Goal: Information Seeking & Learning: Learn about a topic

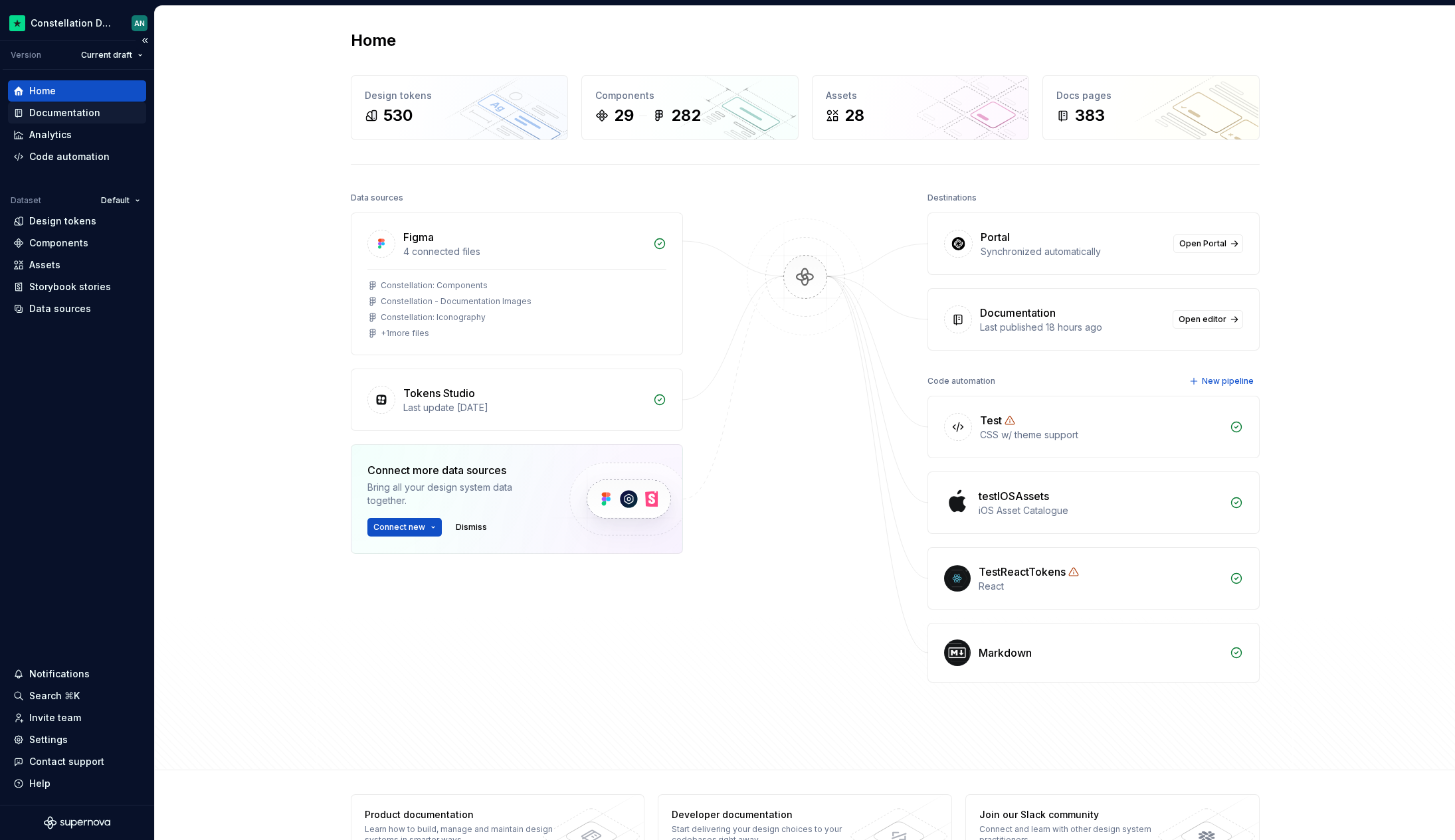
click at [80, 109] on div "Documentation" at bounding box center [65, 113] width 71 height 13
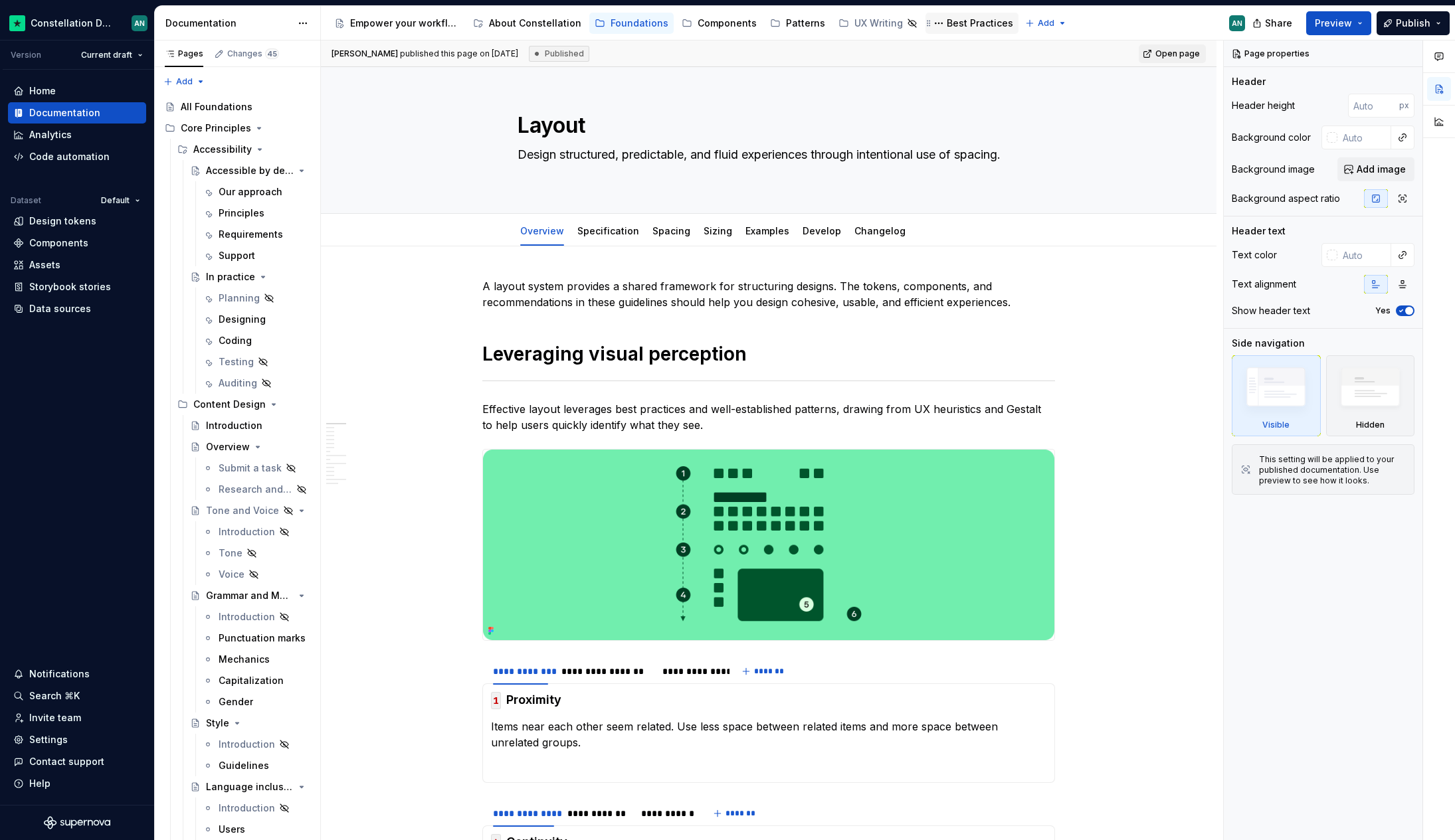
click at [950, 22] on div "Best Practices" at bounding box center [980, 23] width 67 height 13
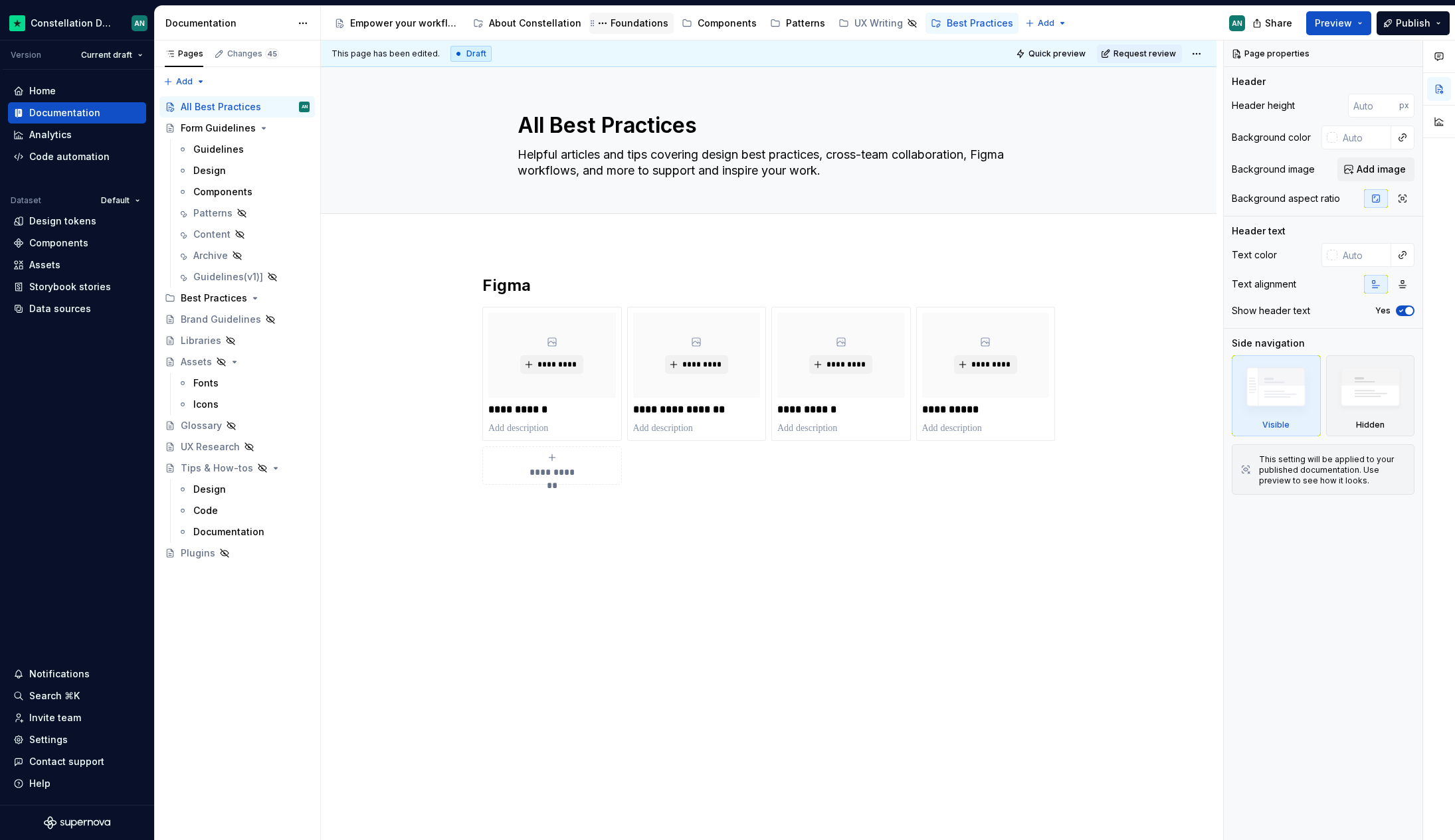
click at [627, 22] on div "Foundations" at bounding box center [639, 23] width 57 height 13
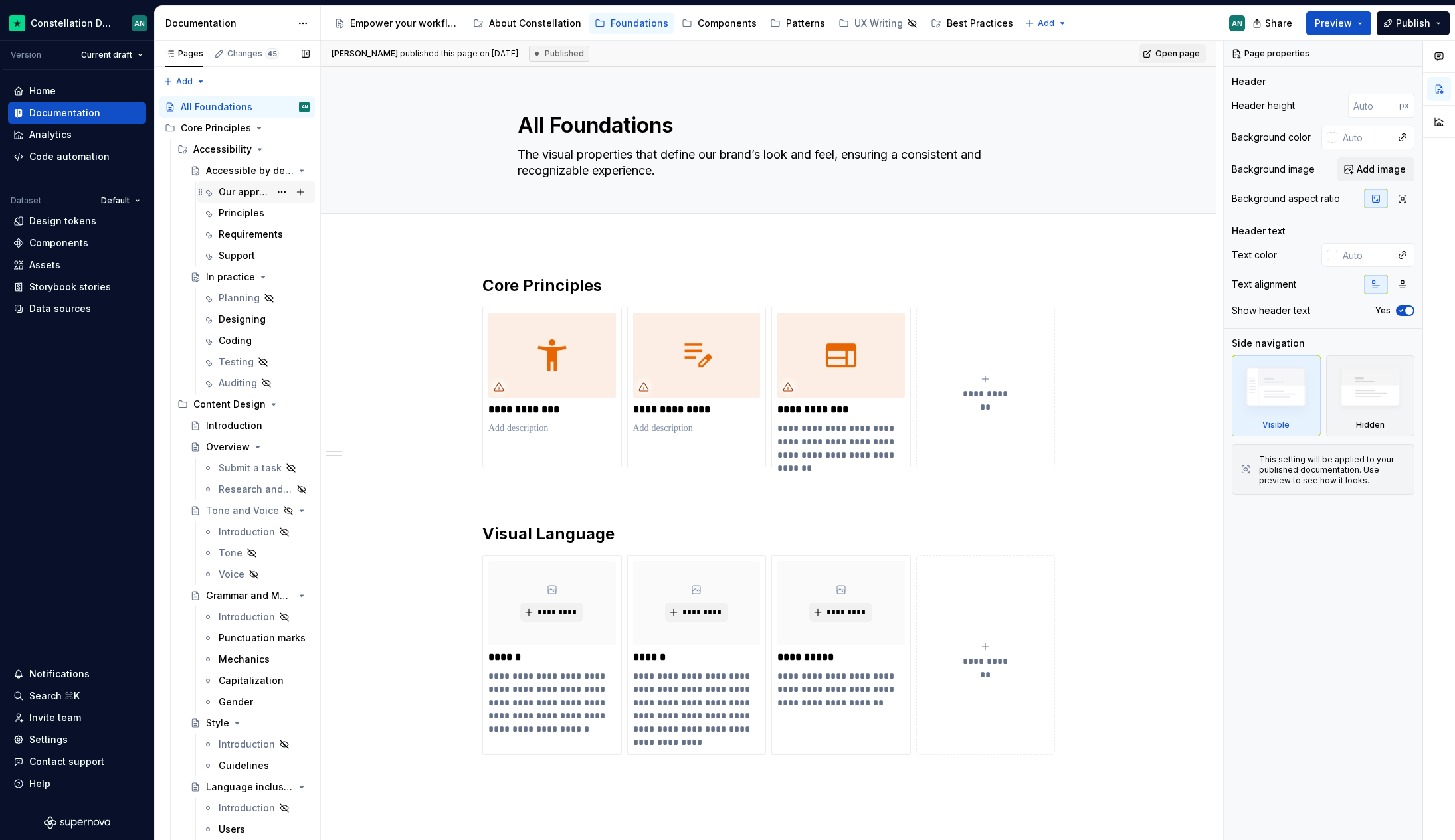
click at [227, 191] on div "Our approach" at bounding box center [244, 192] width 51 height 13
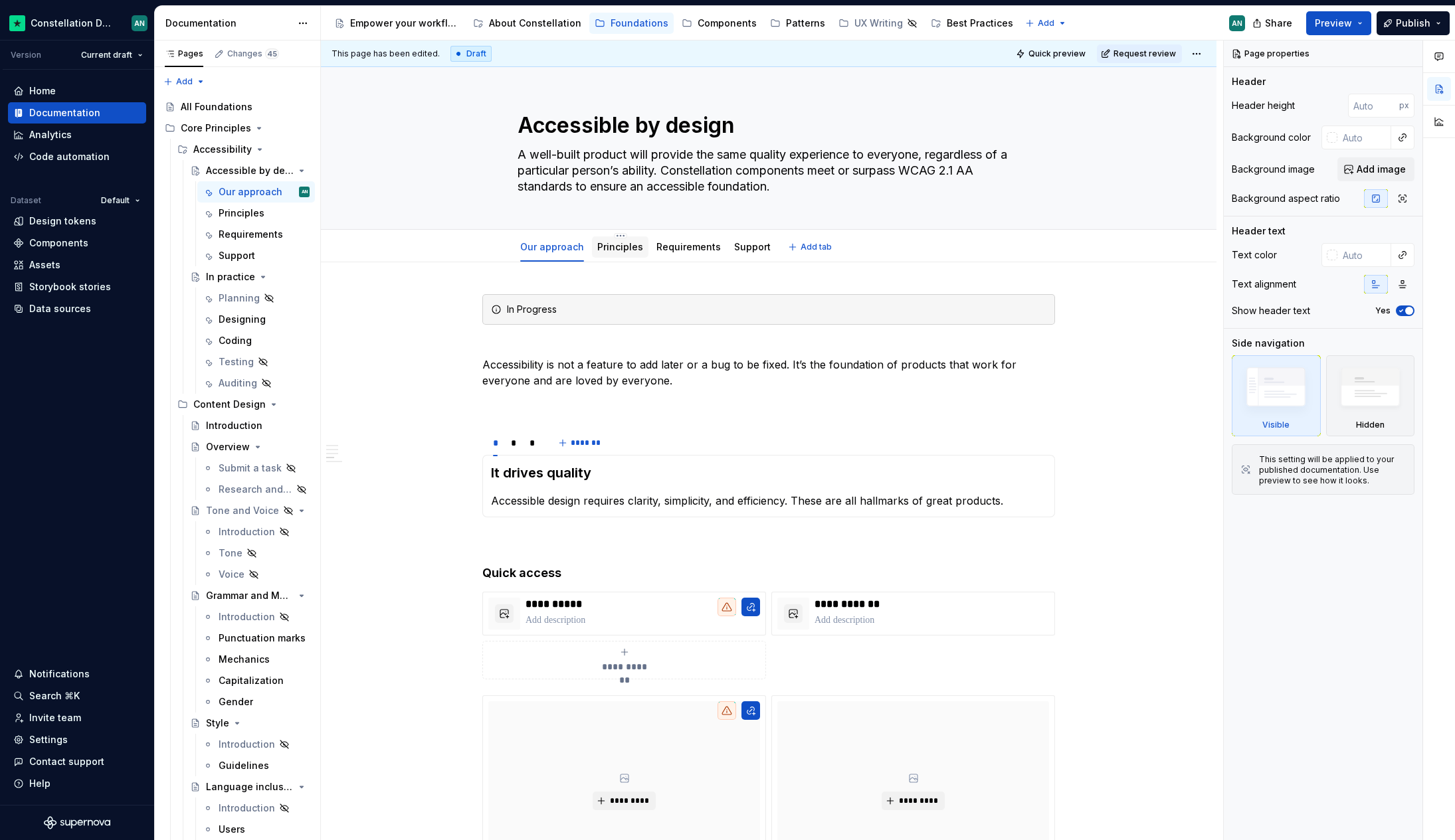
click at [602, 249] on link "Principles" at bounding box center [619, 247] width 45 height 11
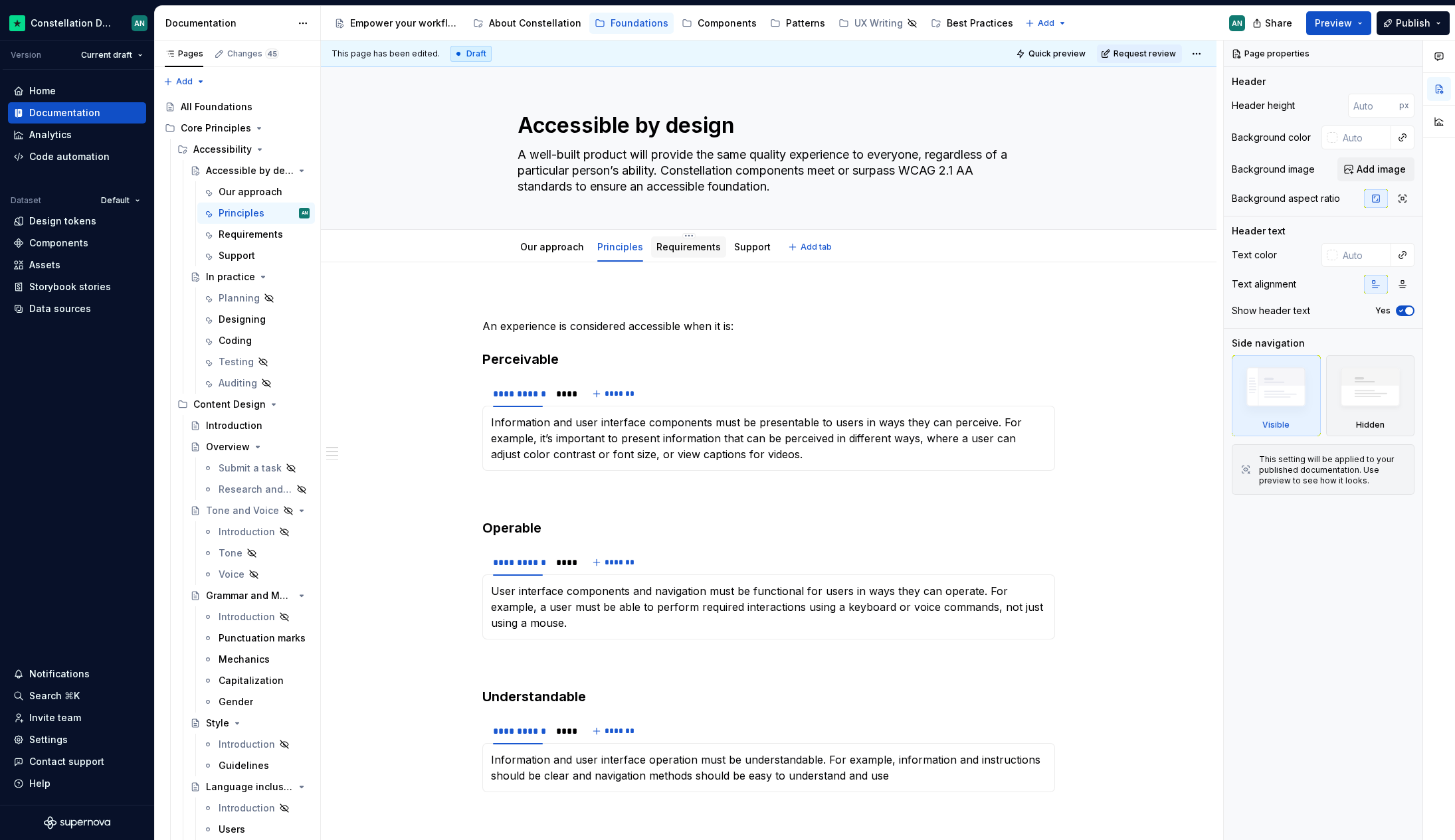
click at [667, 249] on link "Requirements" at bounding box center [688, 247] width 64 height 11
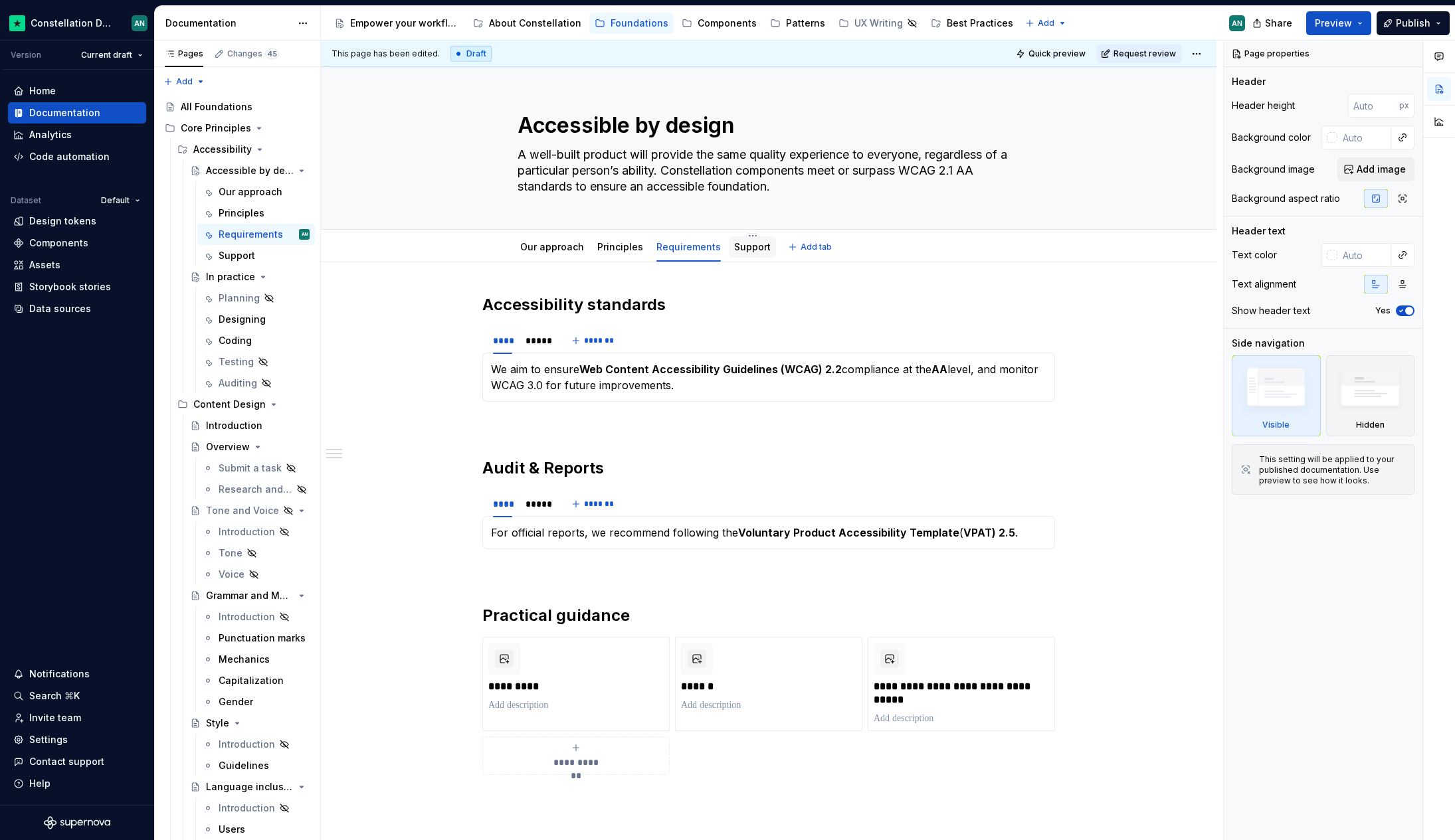
click at [747, 256] on div "Support" at bounding box center [752, 247] width 47 height 21
click at [746, 249] on link "Support" at bounding box center [752, 247] width 36 height 11
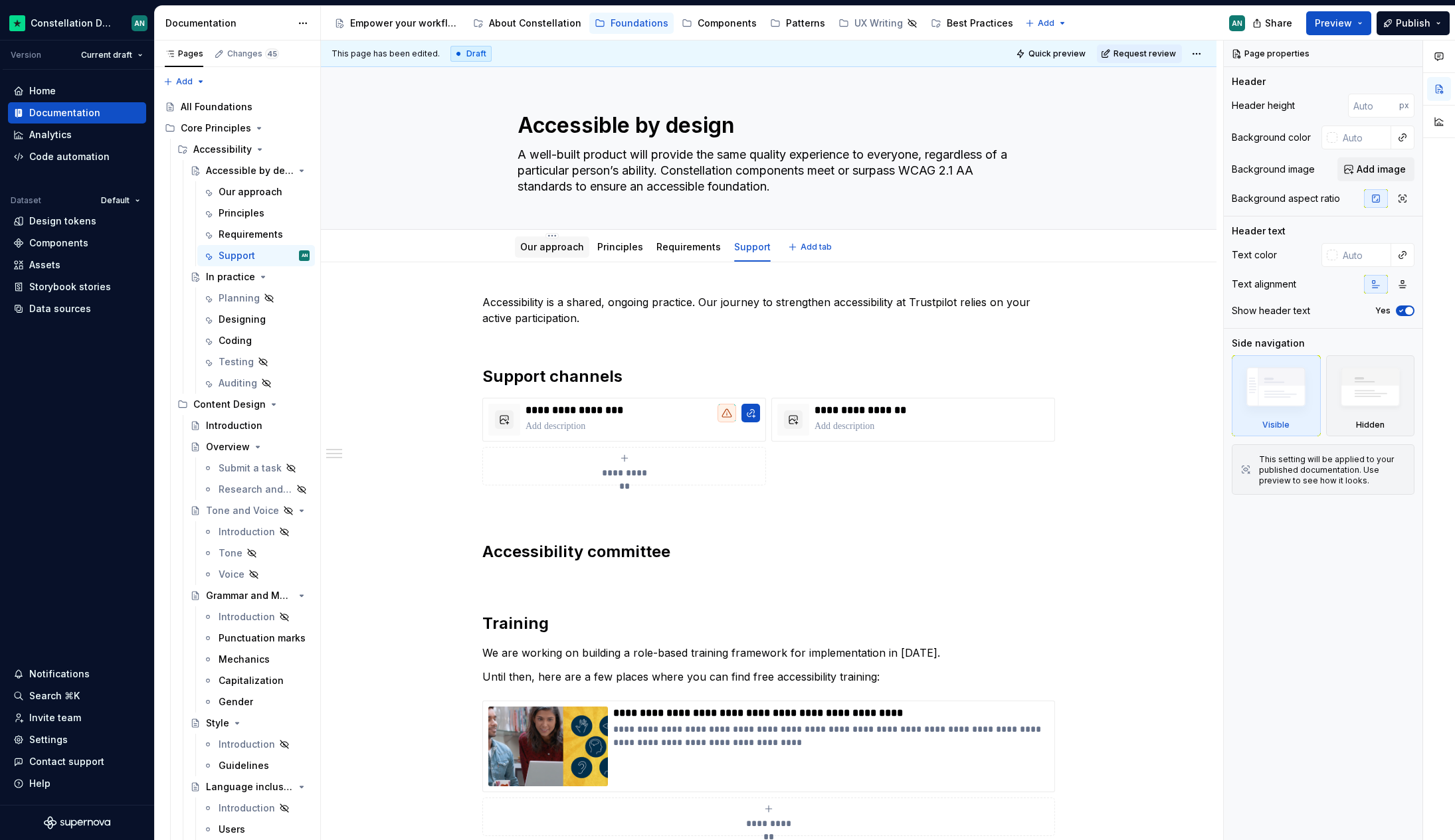
click at [531, 243] on link "Our approach" at bounding box center [552, 247] width 64 height 11
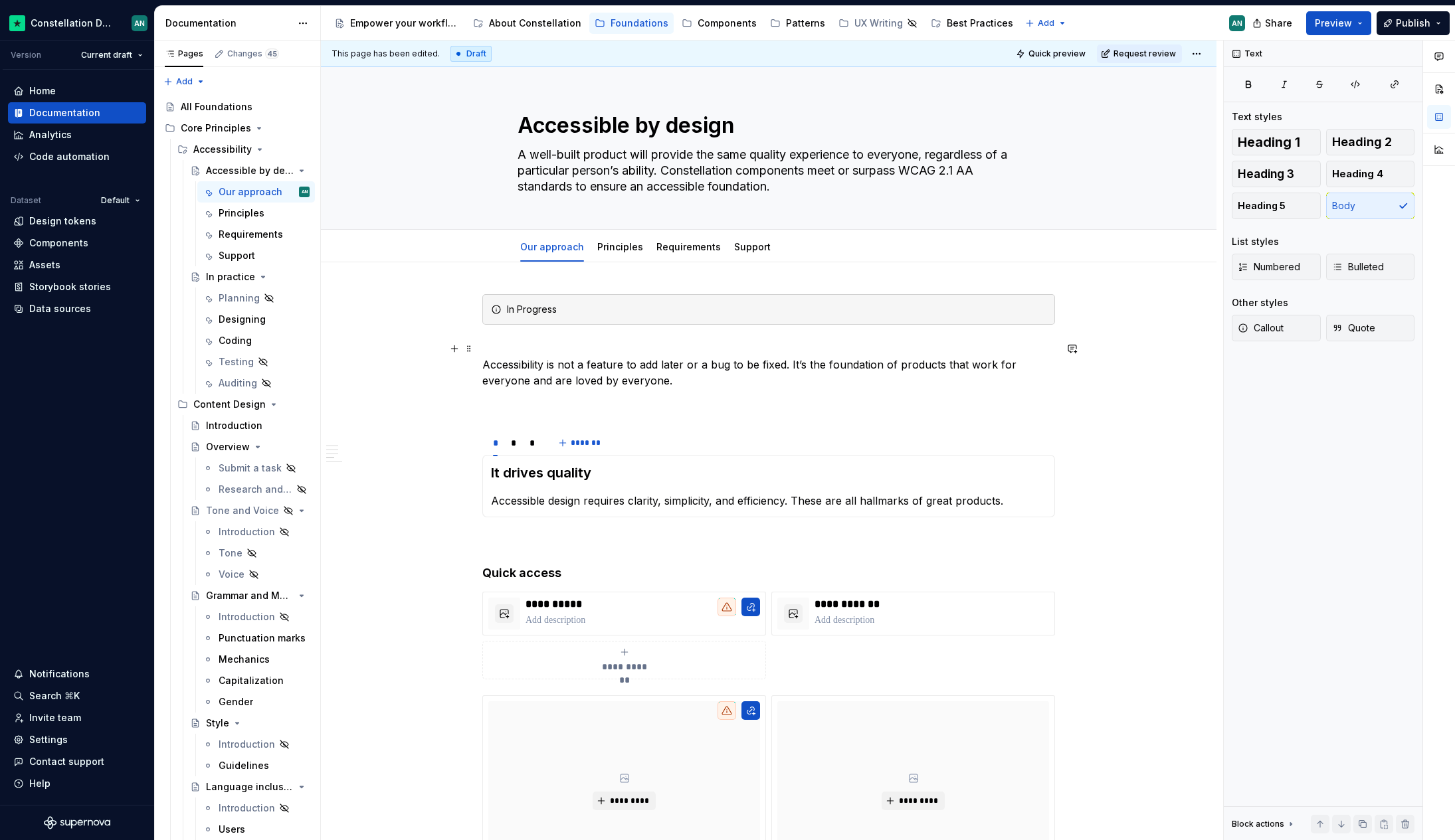
click at [698, 370] on p "Accessibility is not a feature to add later or a bug to be fixed. It’s the foun…" at bounding box center [768, 364] width 572 height 48
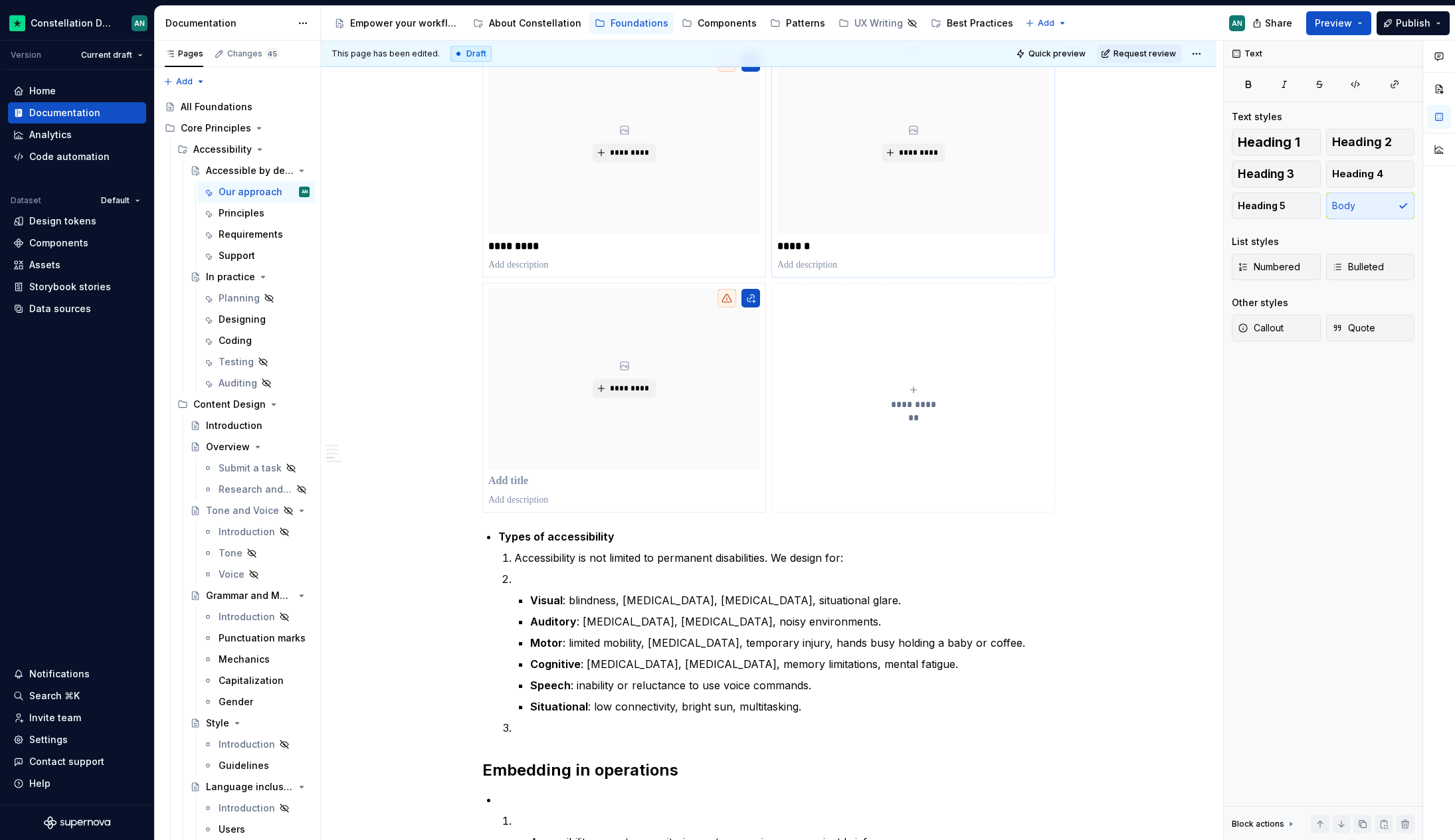
scroll to position [717, 0]
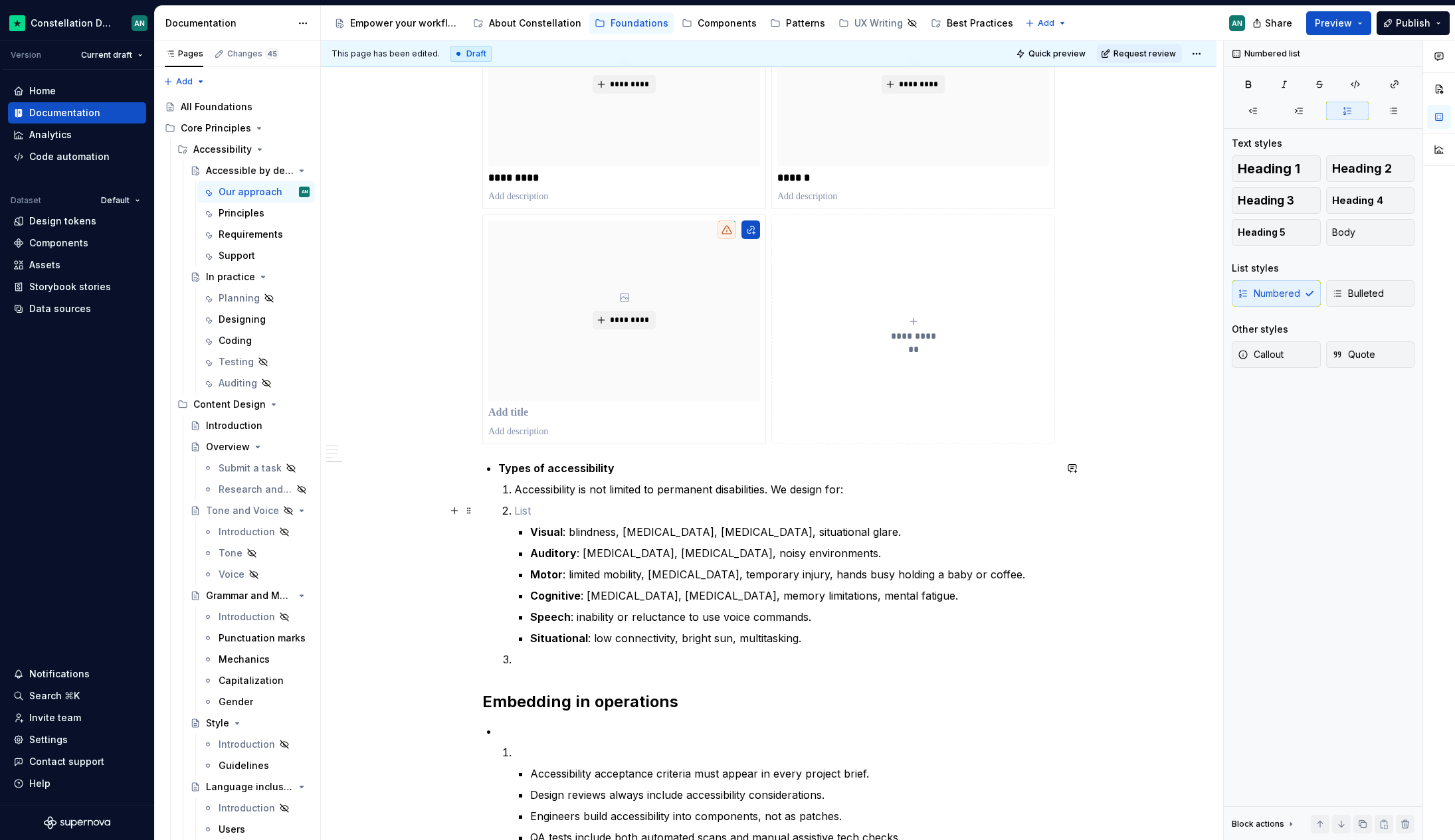
click at [534, 509] on p "To enrich screen reader interactions, please activate Accessibility in Grammarl…" at bounding box center [784, 510] width 541 height 16
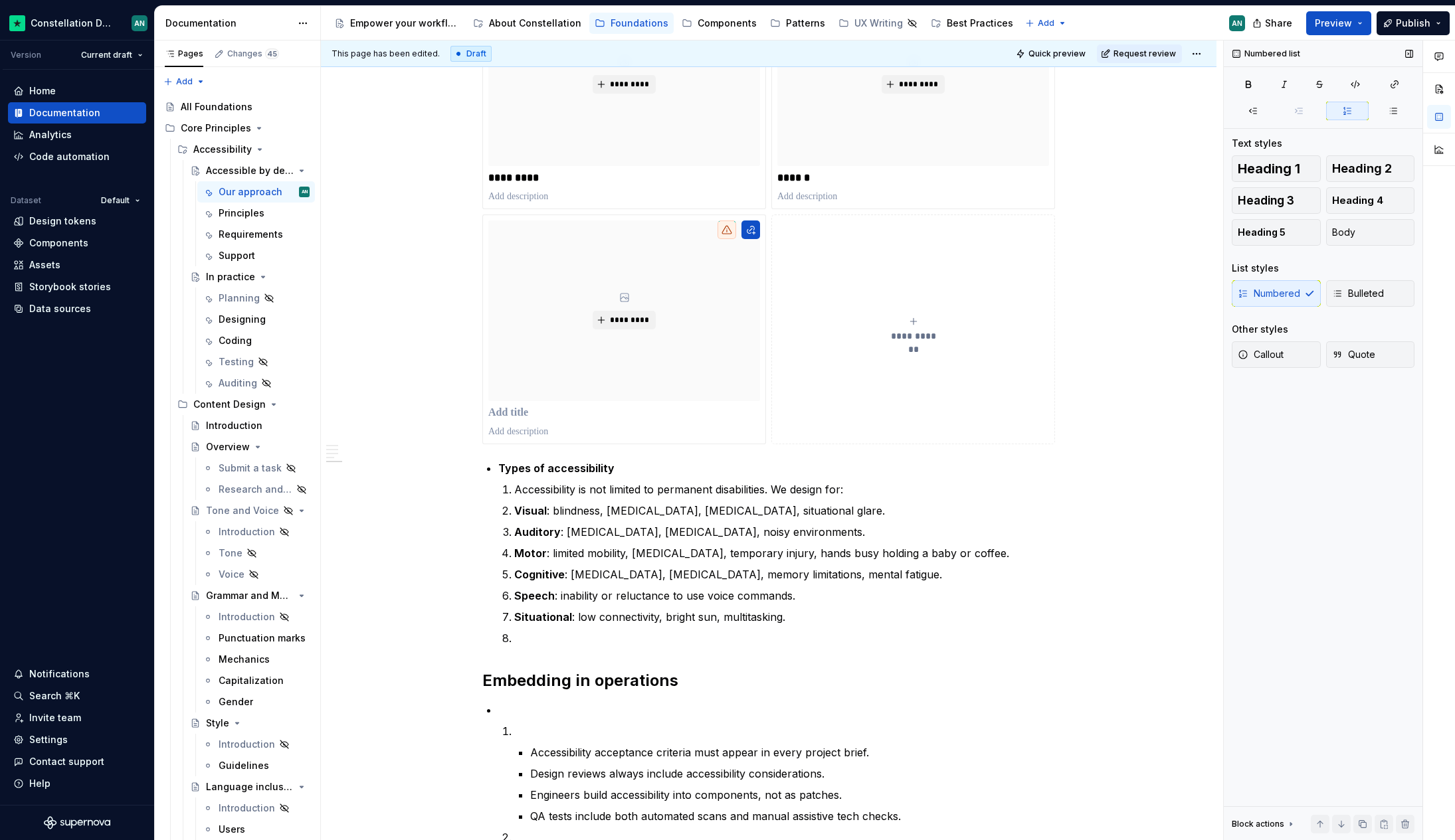
click at [1312, 296] on div "Numbered Bulleted" at bounding box center [1322, 293] width 183 height 27
click at [1342, 233] on span "Body" at bounding box center [1343, 233] width 23 height 13
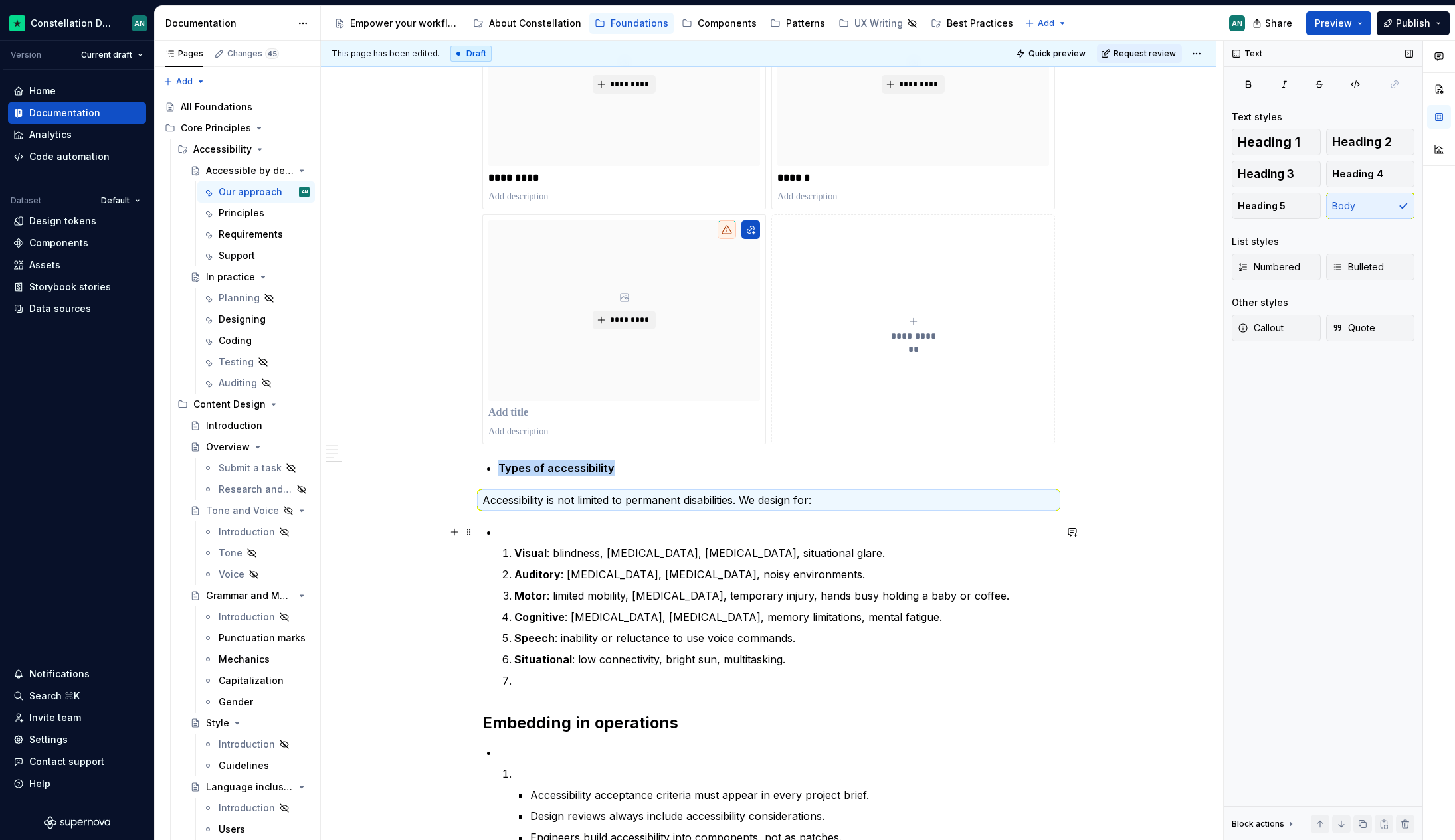
click at [544, 532] on p "To enrich screen reader interactions, please activate Accessibility in Grammarl…" at bounding box center [776, 531] width 556 height 16
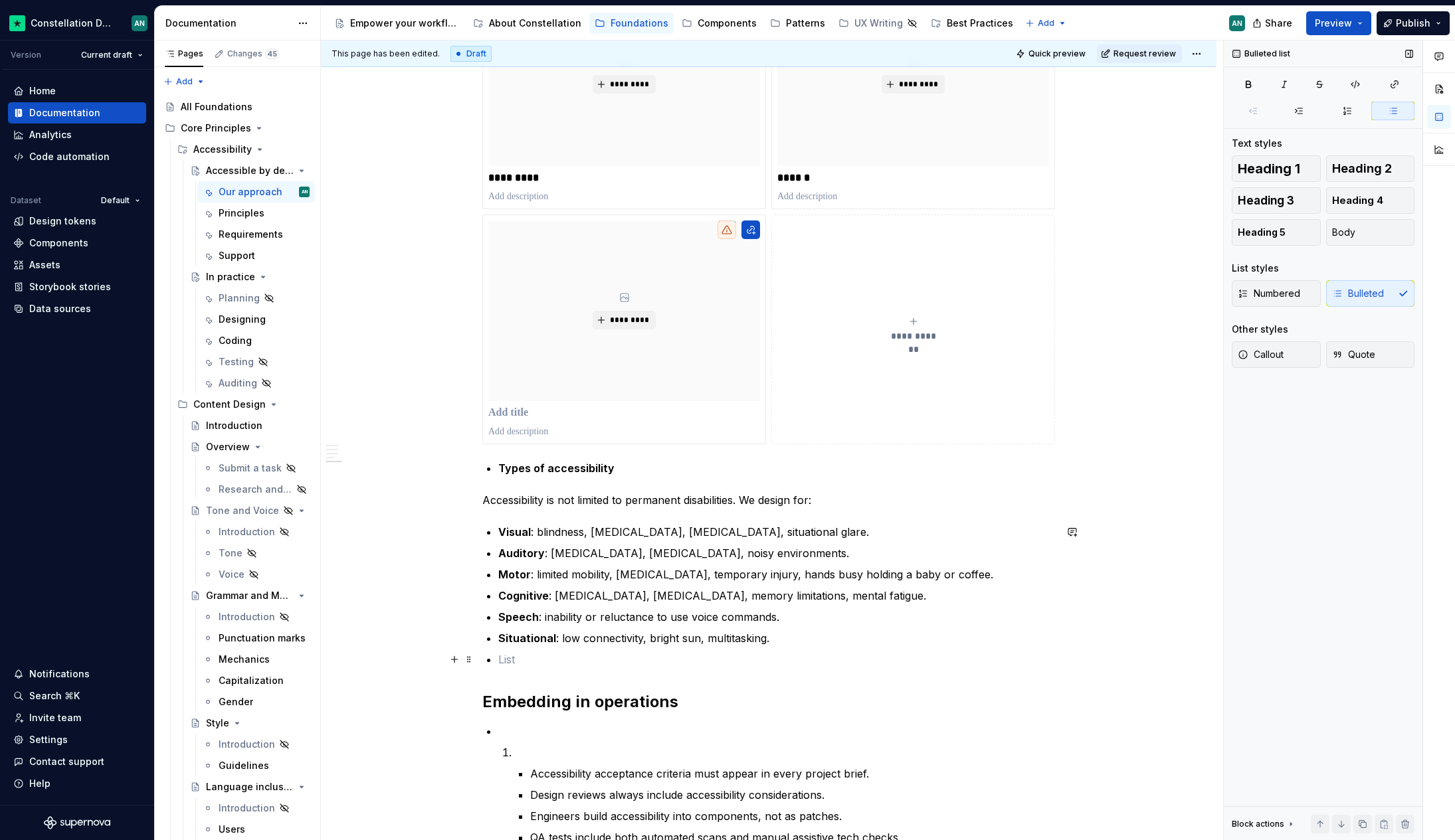
click at [634, 661] on p "To enrich screen reader interactions, please activate Accessibility in Grammarl…" at bounding box center [776, 659] width 556 height 16
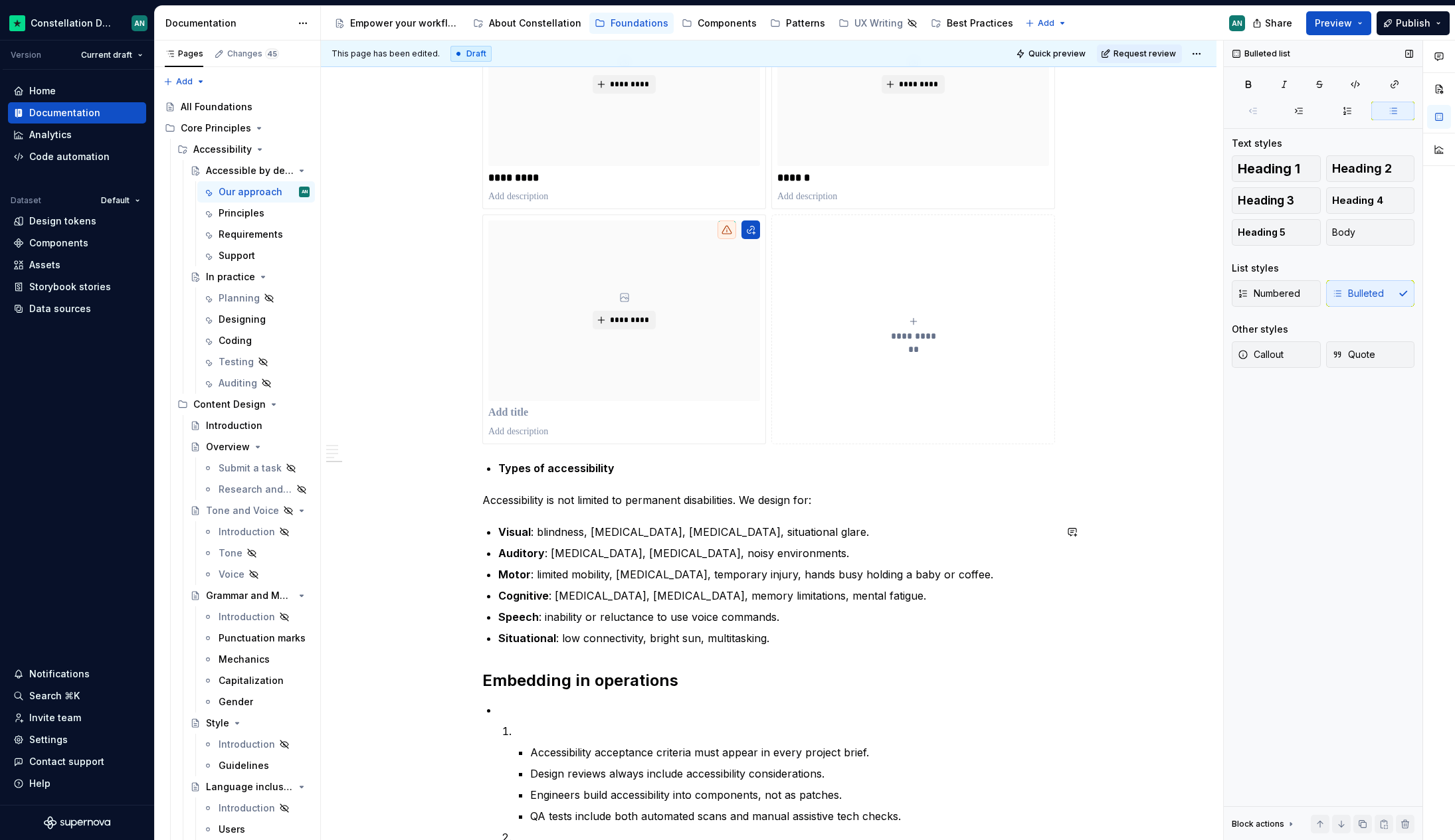
scroll to position [1019, 0]
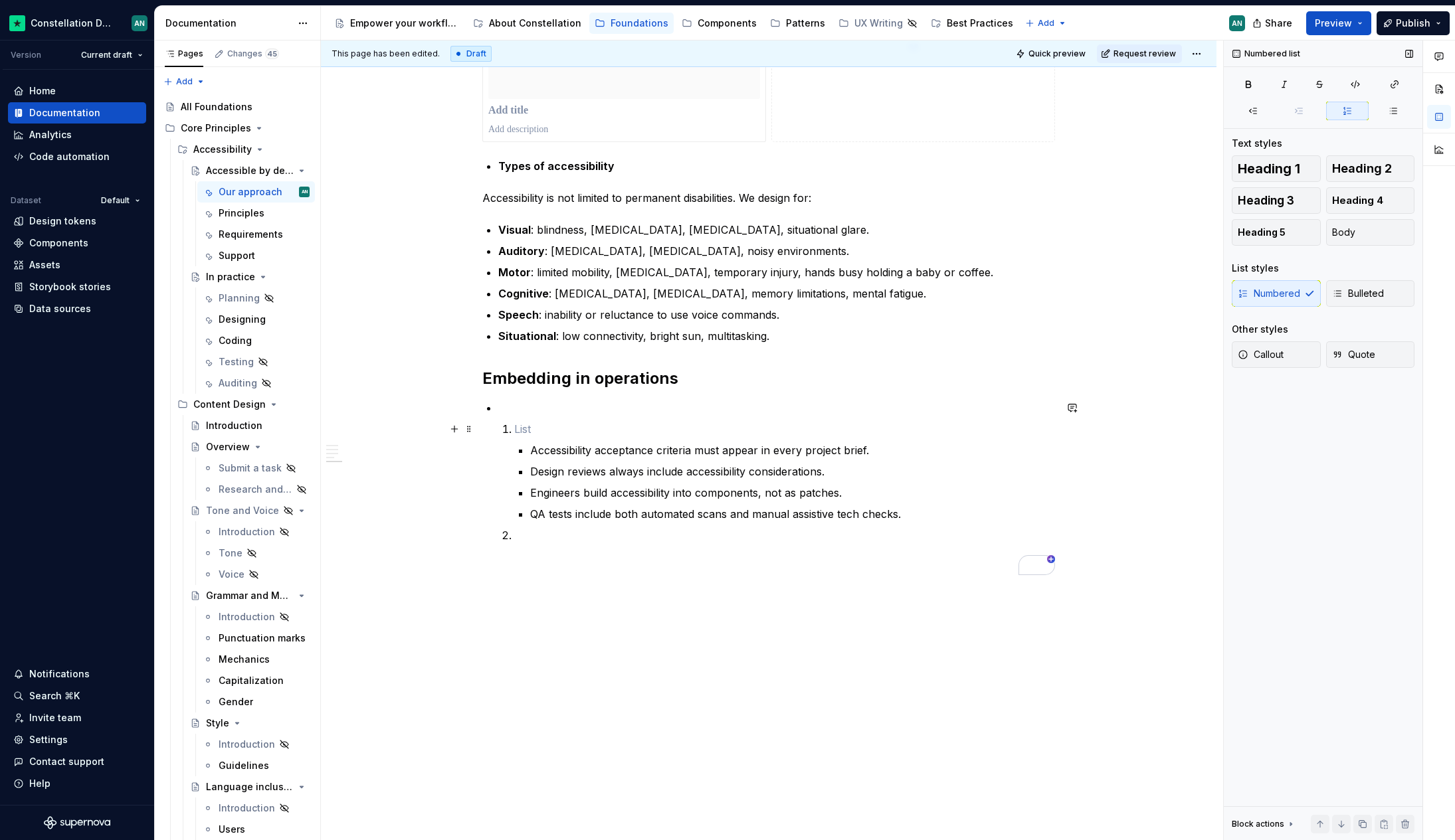
click at [530, 427] on p "To enrich screen reader interactions, please activate Accessibility in Grammarl…" at bounding box center [784, 428] width 541 height 16
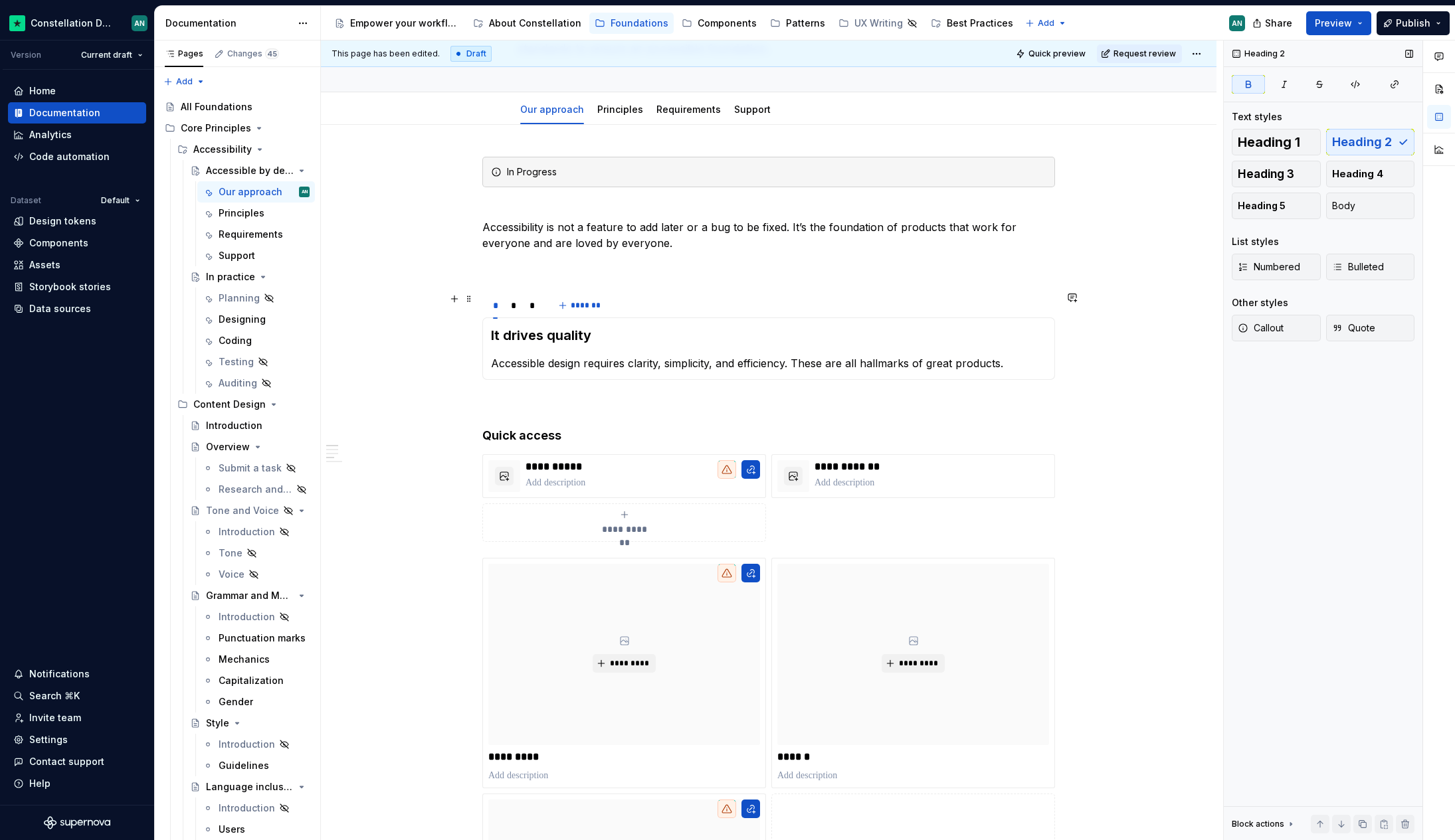
scroll to position [0, 0]
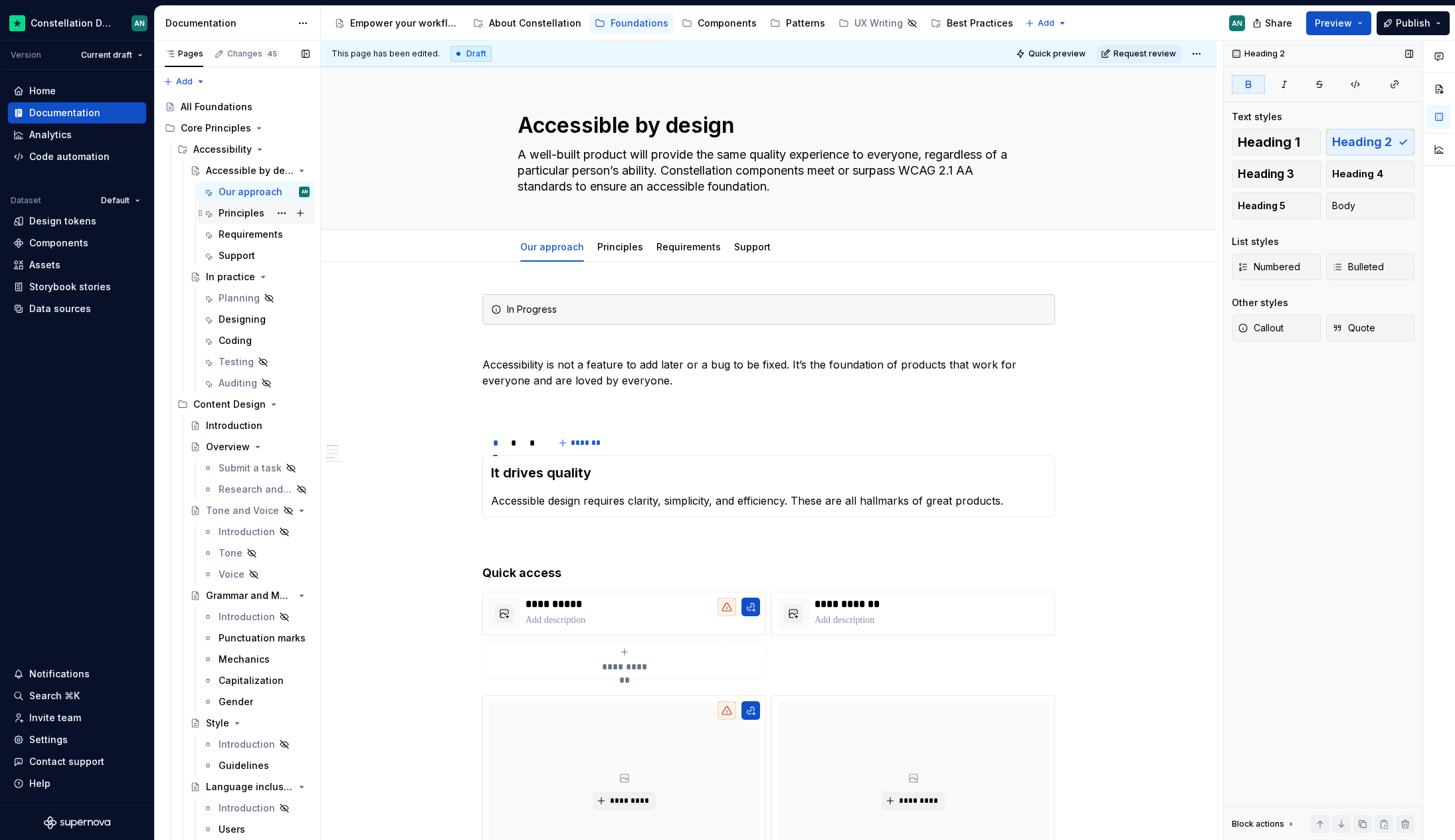
click at [243, 218] on div "Principles" at bounding box center [241, 213] width 45 height 13
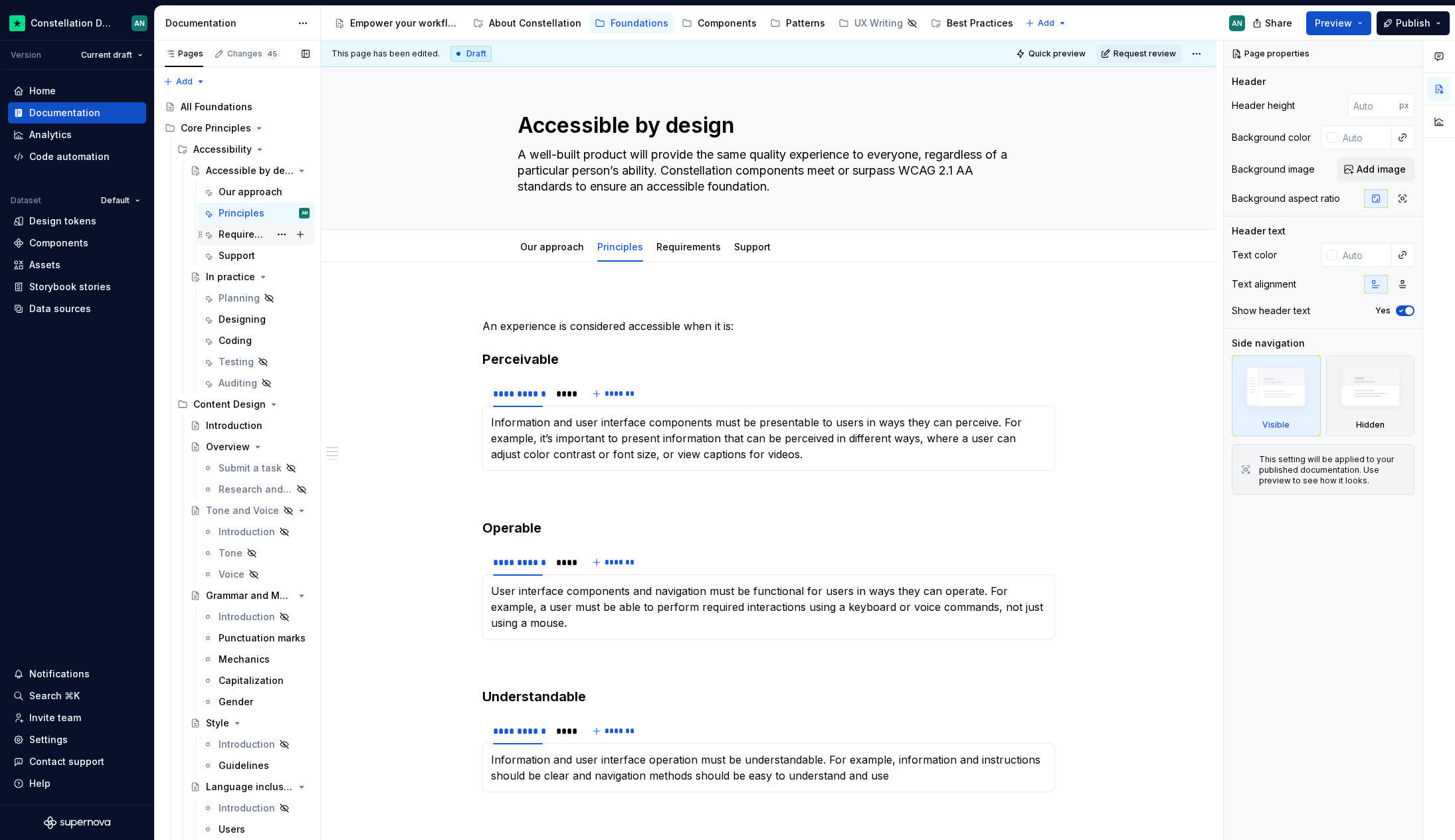
click at [228, 234] on div "Requirements" at bounding box center [244, 235] width 51 height 13
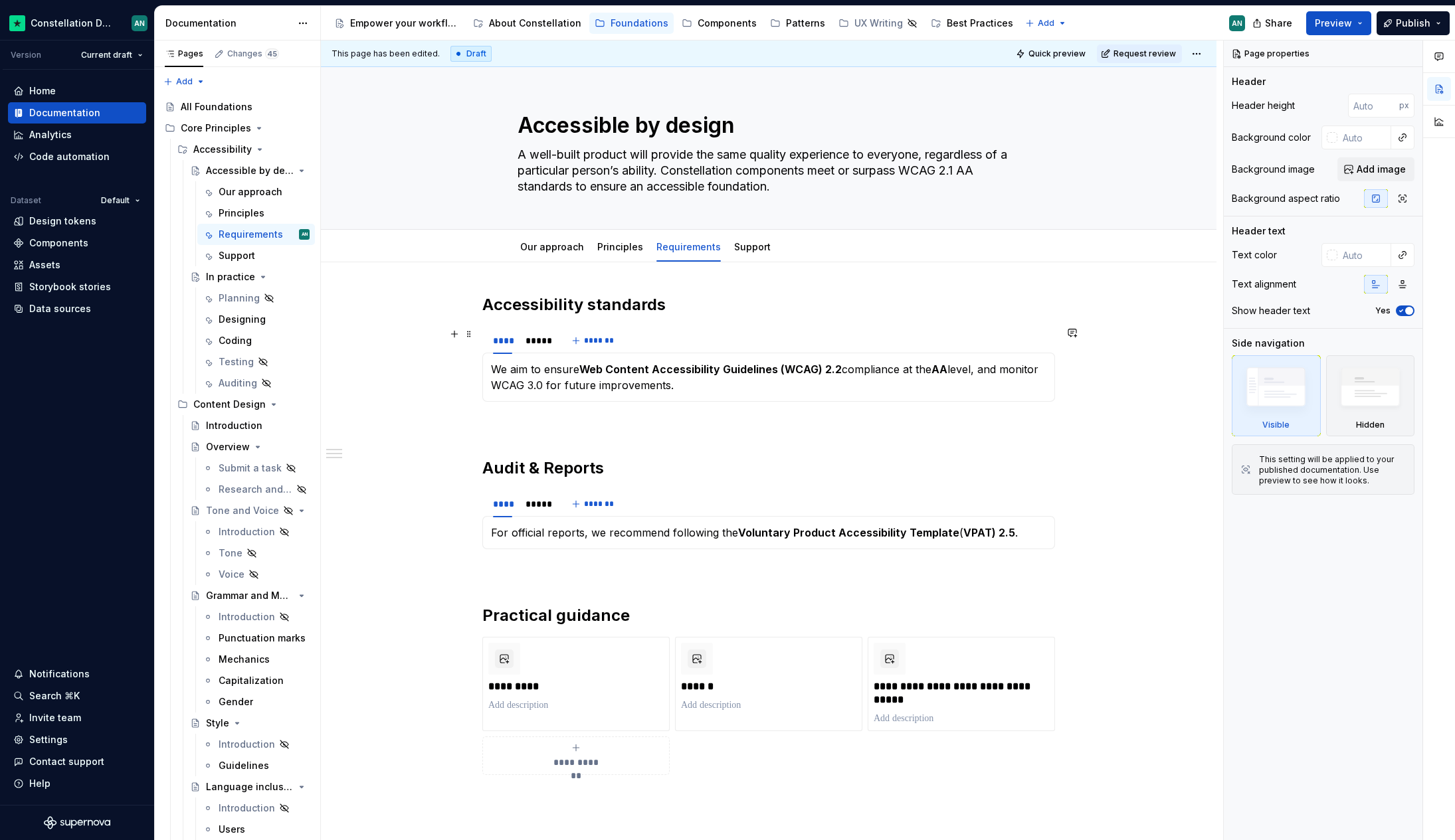
click at [799, 335] on div "**** ***** *******" at bounding box center [768, 340] width 572 height 27
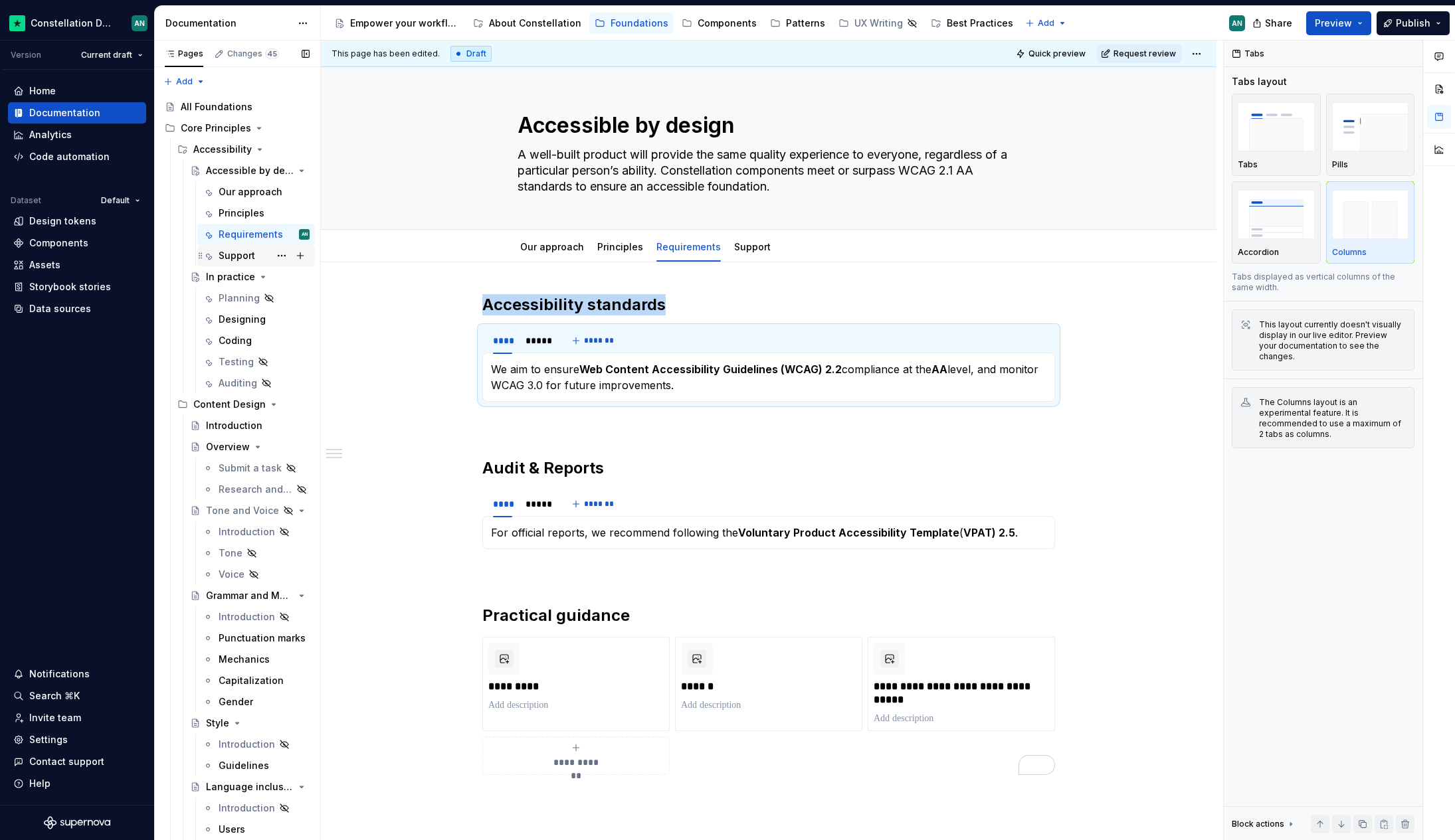
click at [219, 258] on div "Support" at bounding box center [236, 256] width 36 height 13
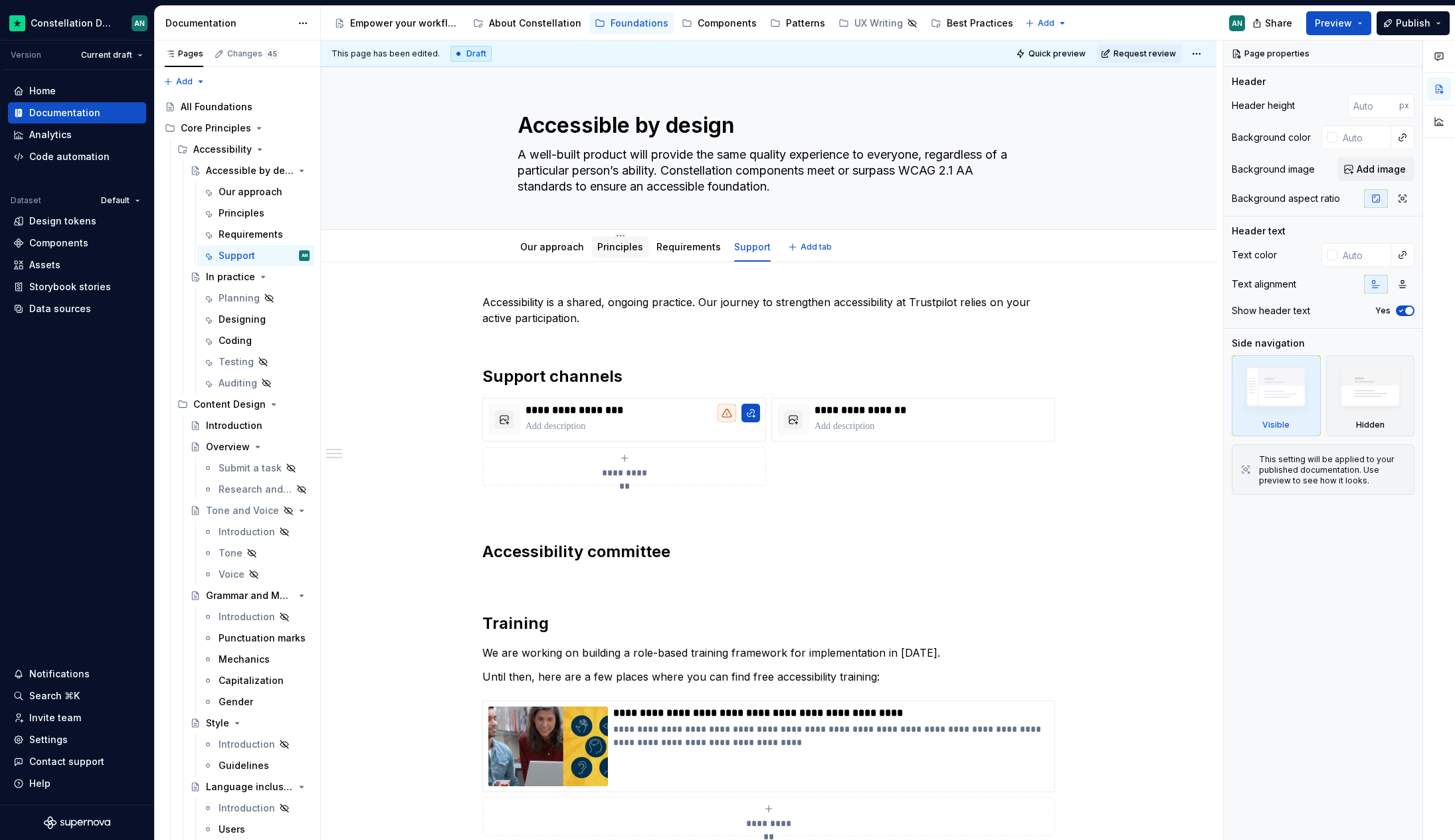
click at [616, 248] on link "Principles" at bounding box center [619, 247] width 45 height 11
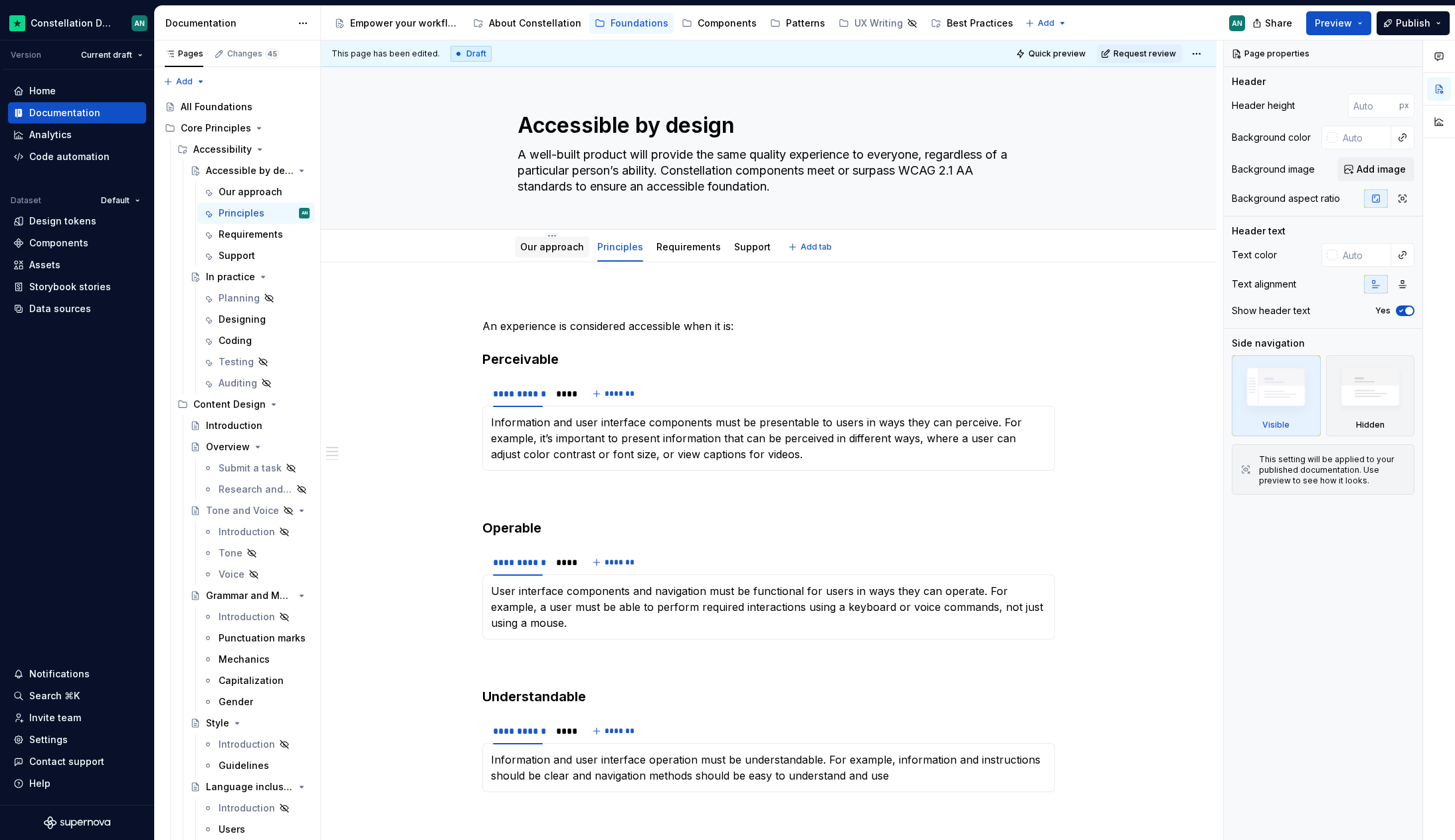
click at [542, 243] on link "Our approach" at bounding box center [552, 247] width 64 height 11
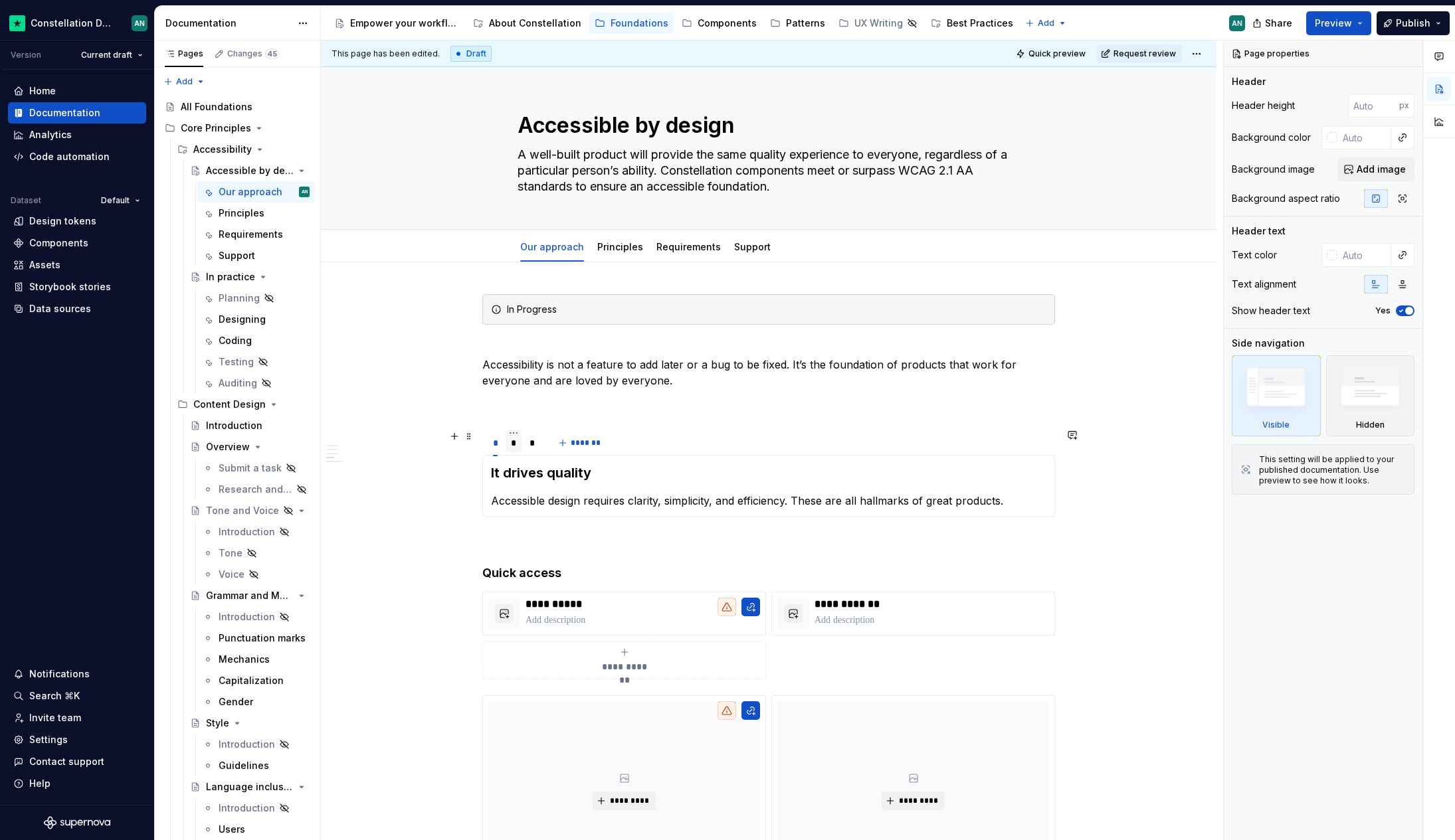
click at [516, 438] on div "*" at bounding box center [514, 443] width 17 height 19
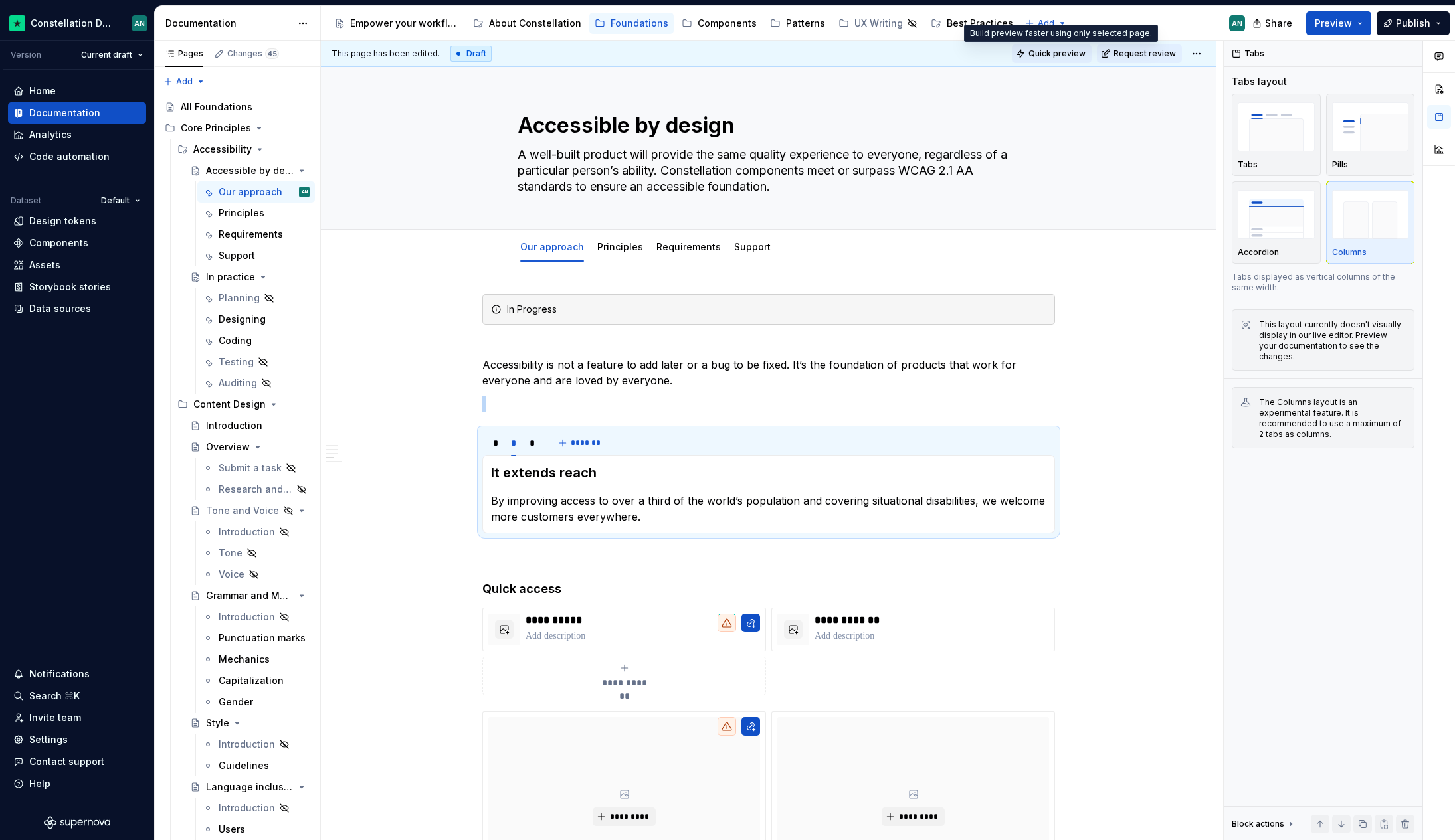
click at [1031, 47] on button "Quick preview" at bounding box center [1052, 54] width 80 height 19
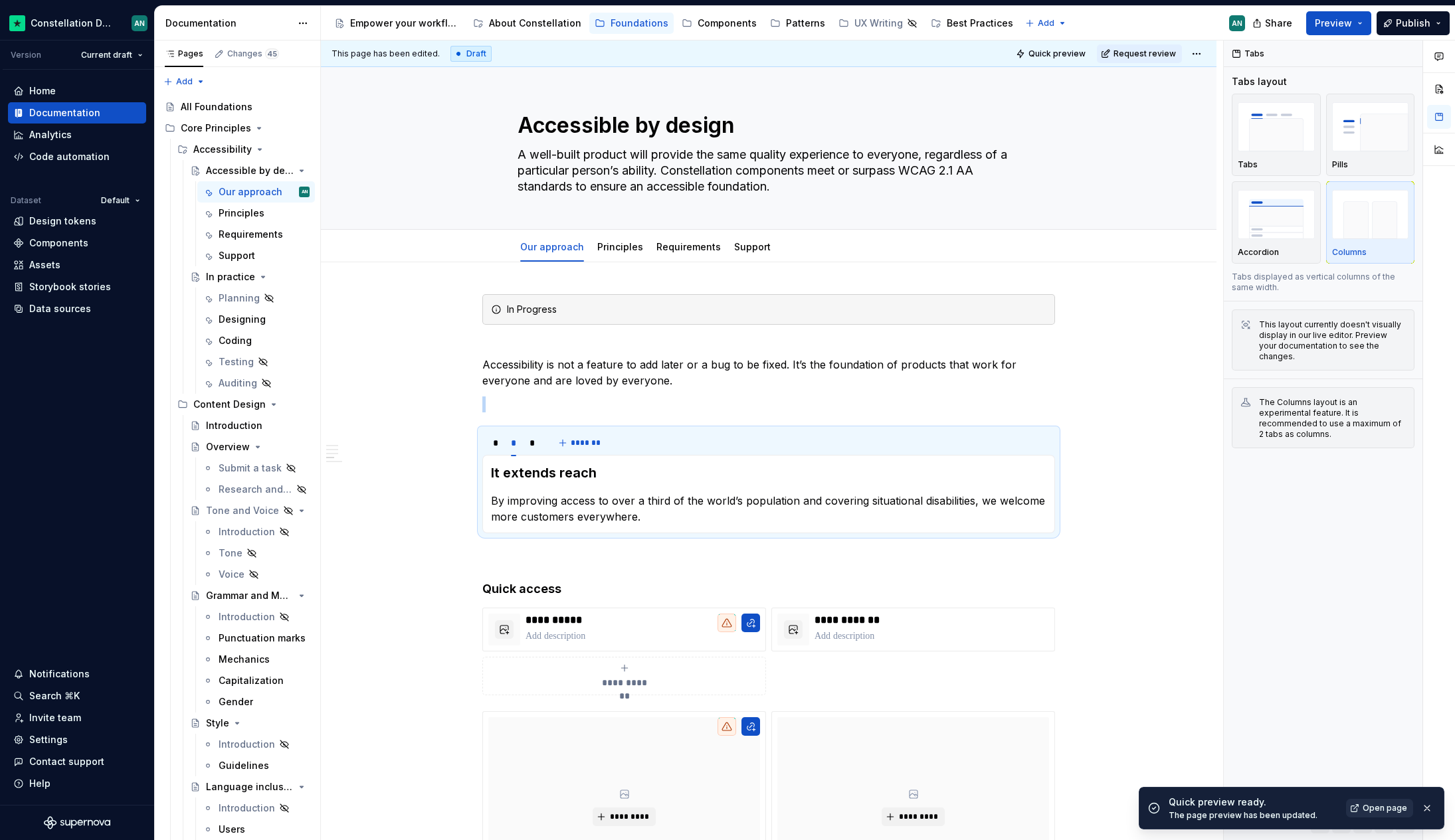
click at [1373, 811] on span "Open page" at bounding box center [1385, 808] width 45 height 10
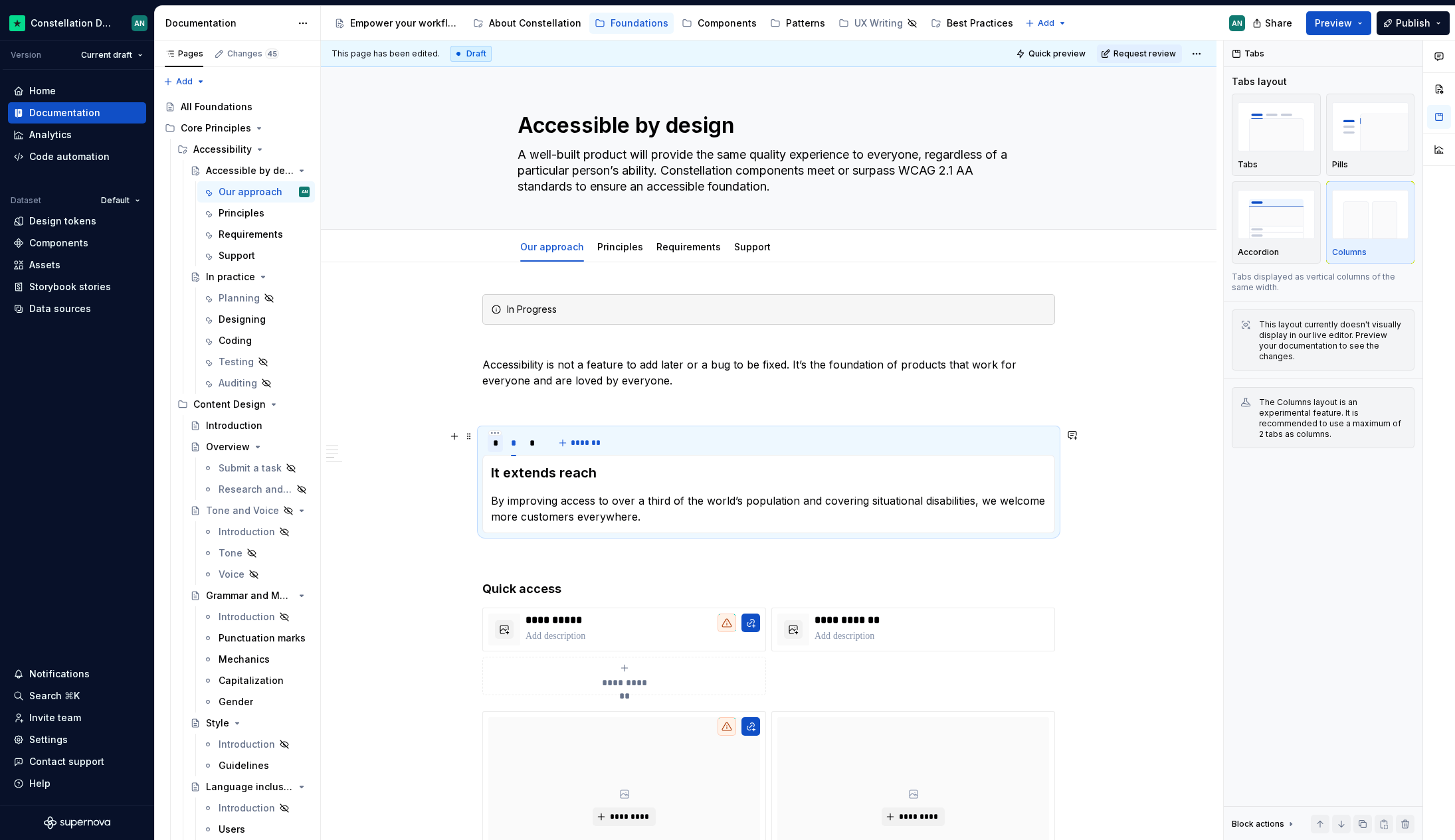
click at [495, 448] on div "*" at bounding box center [495, 443] width 5 height 13
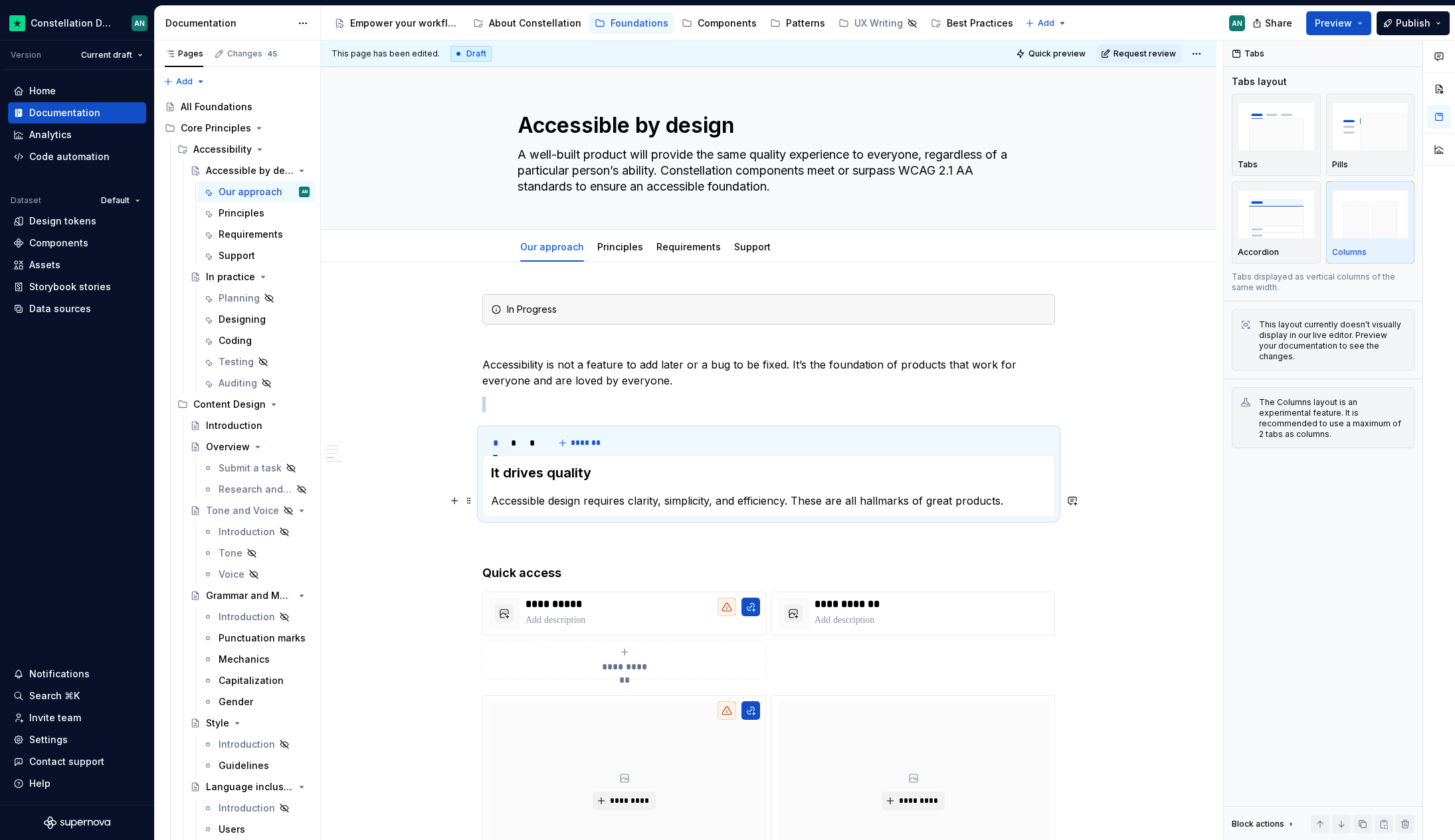
click at [514, 493] on p "Accessible design requires clarity, simplicity, and efficiency. These are all h…" at bounding box center [768, 501] width 555 height 16
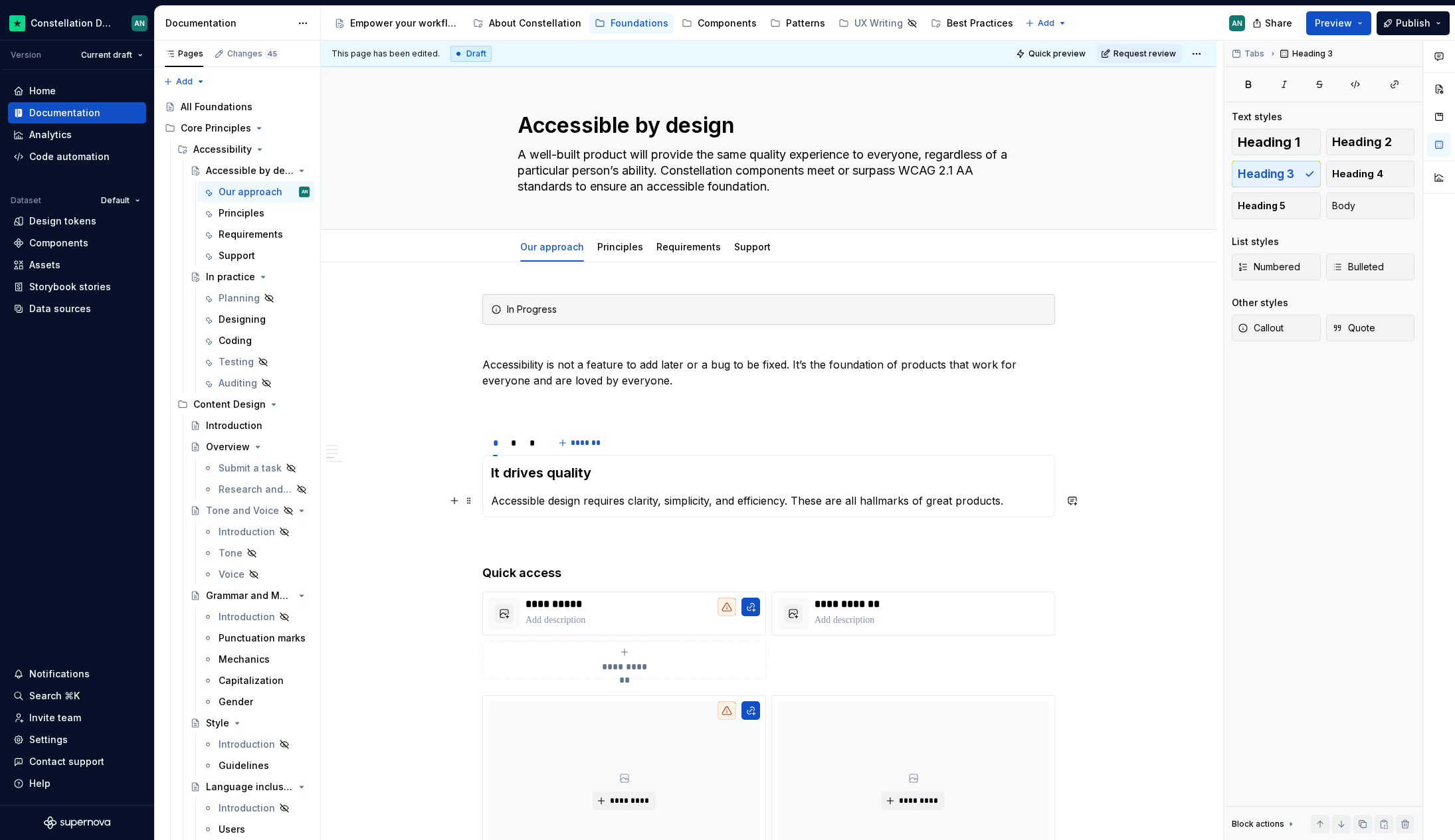
click at [491, 502] on p "Accessible design requires clarity, simplicity, and efficiency. These are all h…" at bounding box center [768, 501] width 555 height 16
click at [597, 475] on h3 "It drives quality" at bounding box center [768, 473] width 555 height 19
click at [511, 446] on div "*" at bounding box center [514, 443] width 6 height 13
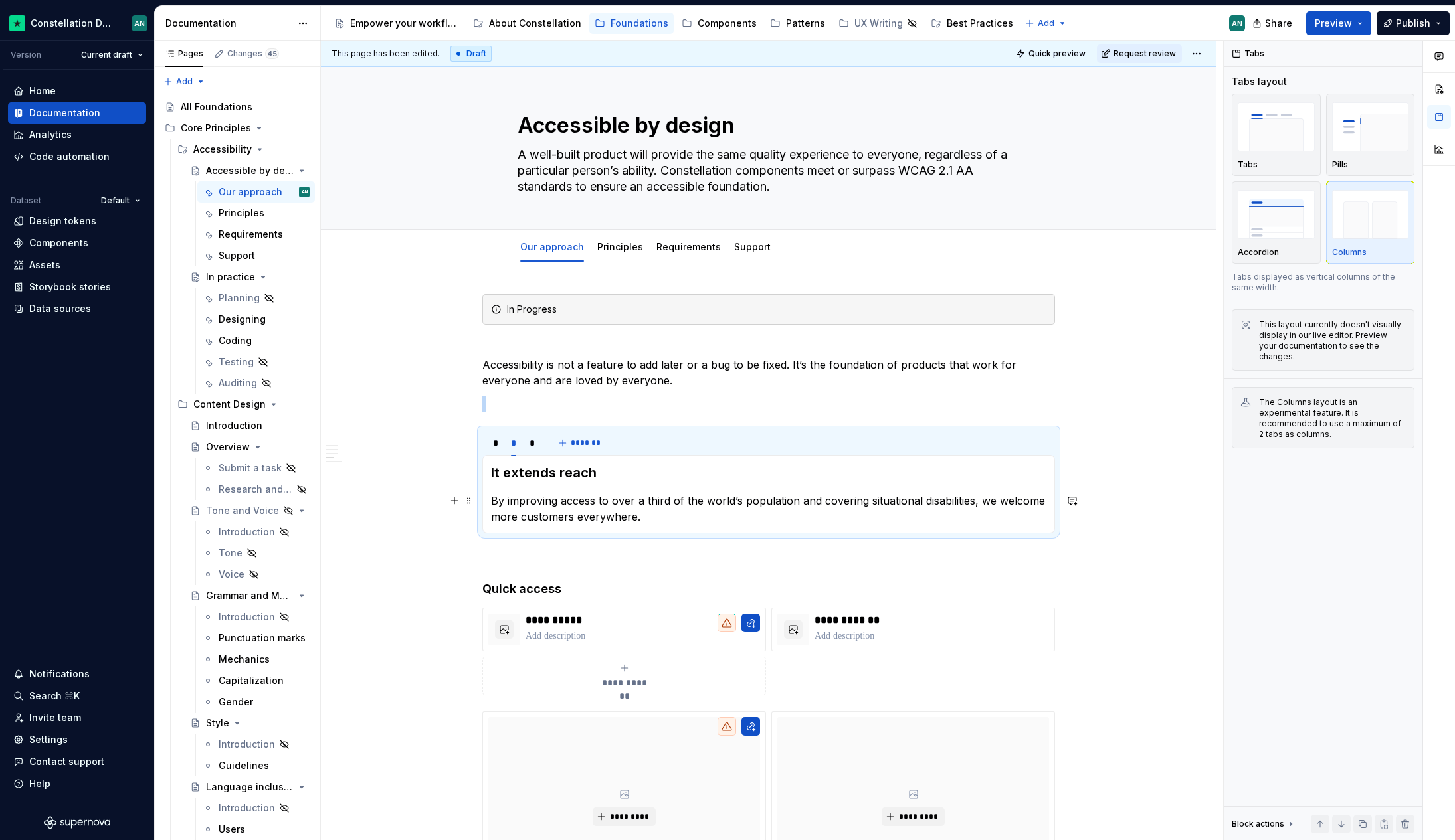
click at [490, 503] on div "It drives quality Accessible design requires clarity, simplicity, and efficienc…" at bounding box center [768, 494] width 572 height 79
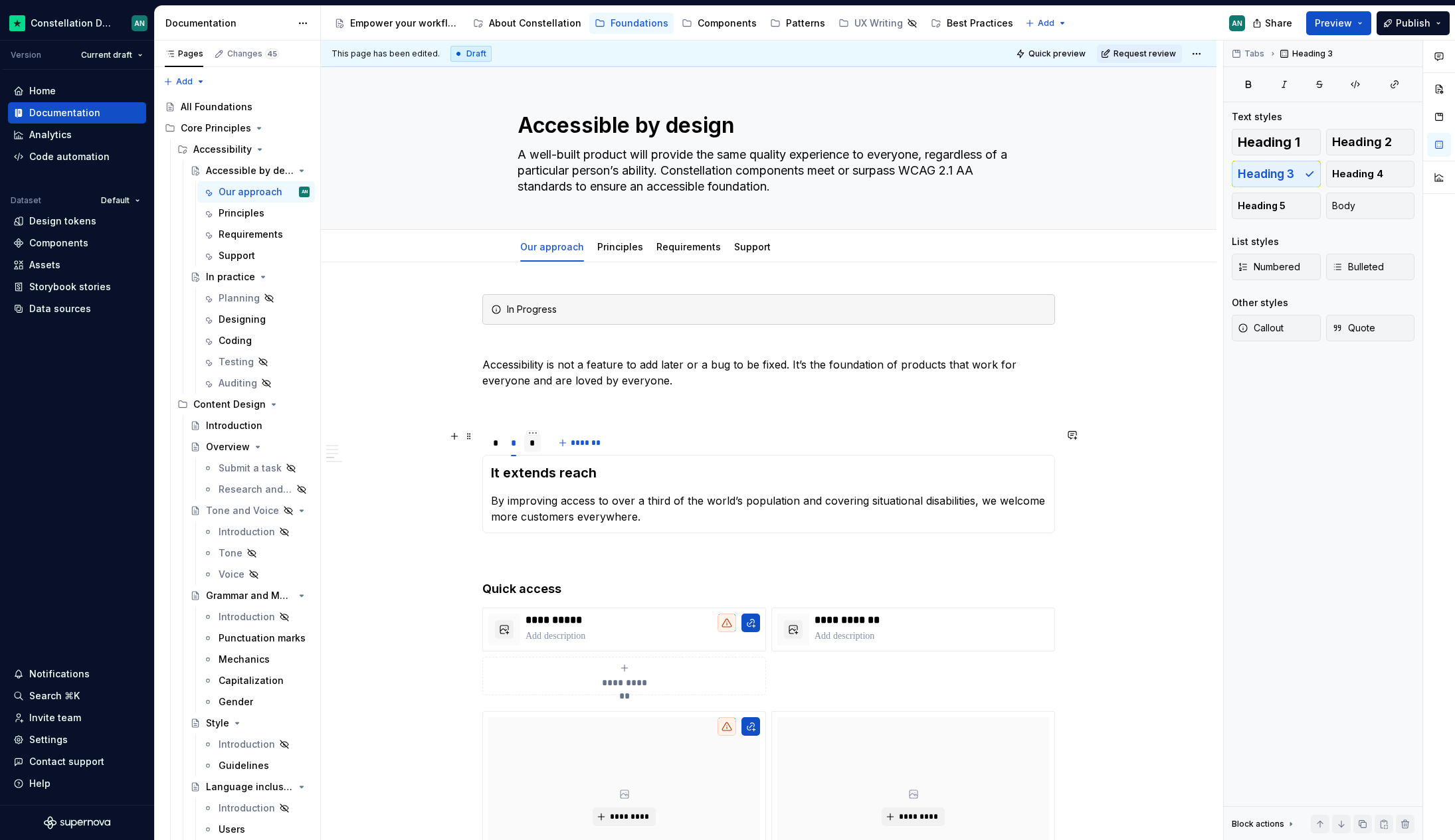
click at [532, 447] on div "*" at bounding box center [532, 443] width 6 height 13
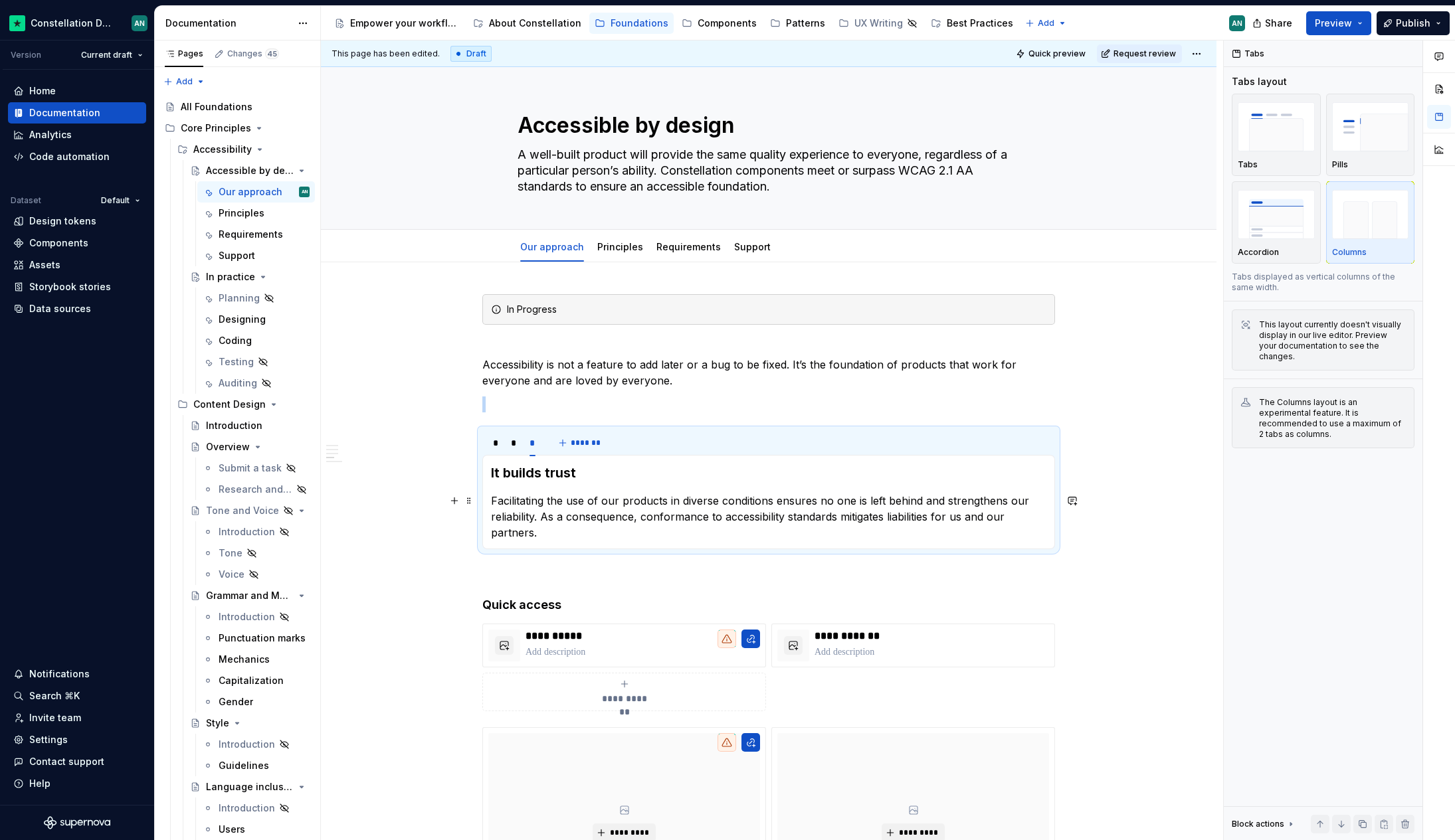
click at [493, 500] on p "Facilitating the use of our products in diverse conditions ensures no one is le…" at bounding box center [768, 517] width 555 height 48
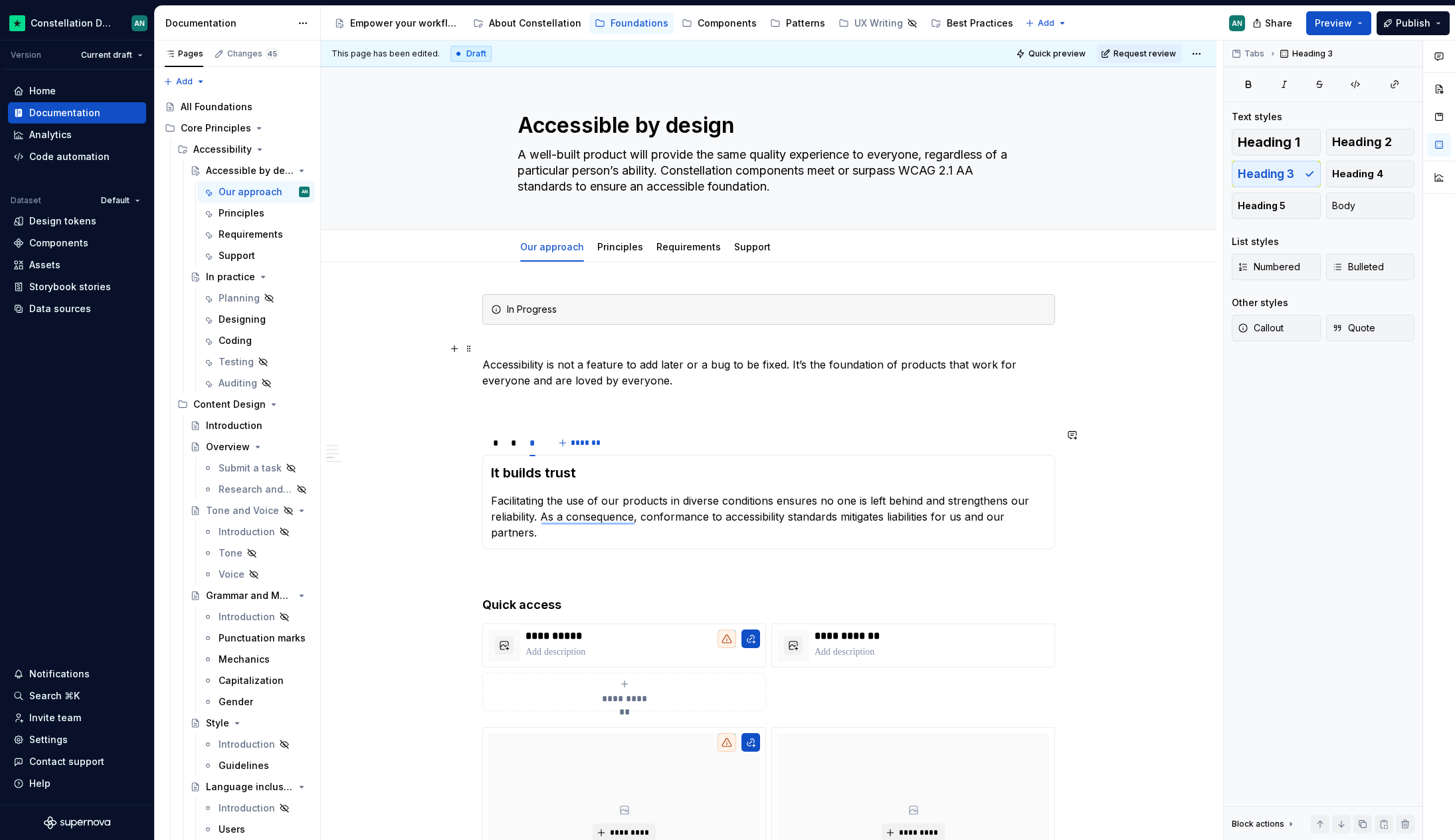
click at [573, 369] on p "Accessibility is not a feature to add later or a bug to be fixed. It’s the foun…" at bounding box center [768, 364] width 572 height 48
click at [504, 404] on p "To enrich screen reader interactions, please activate Accessibility in Grammarl…" at bounding box center [768, 404] width 572 height 16
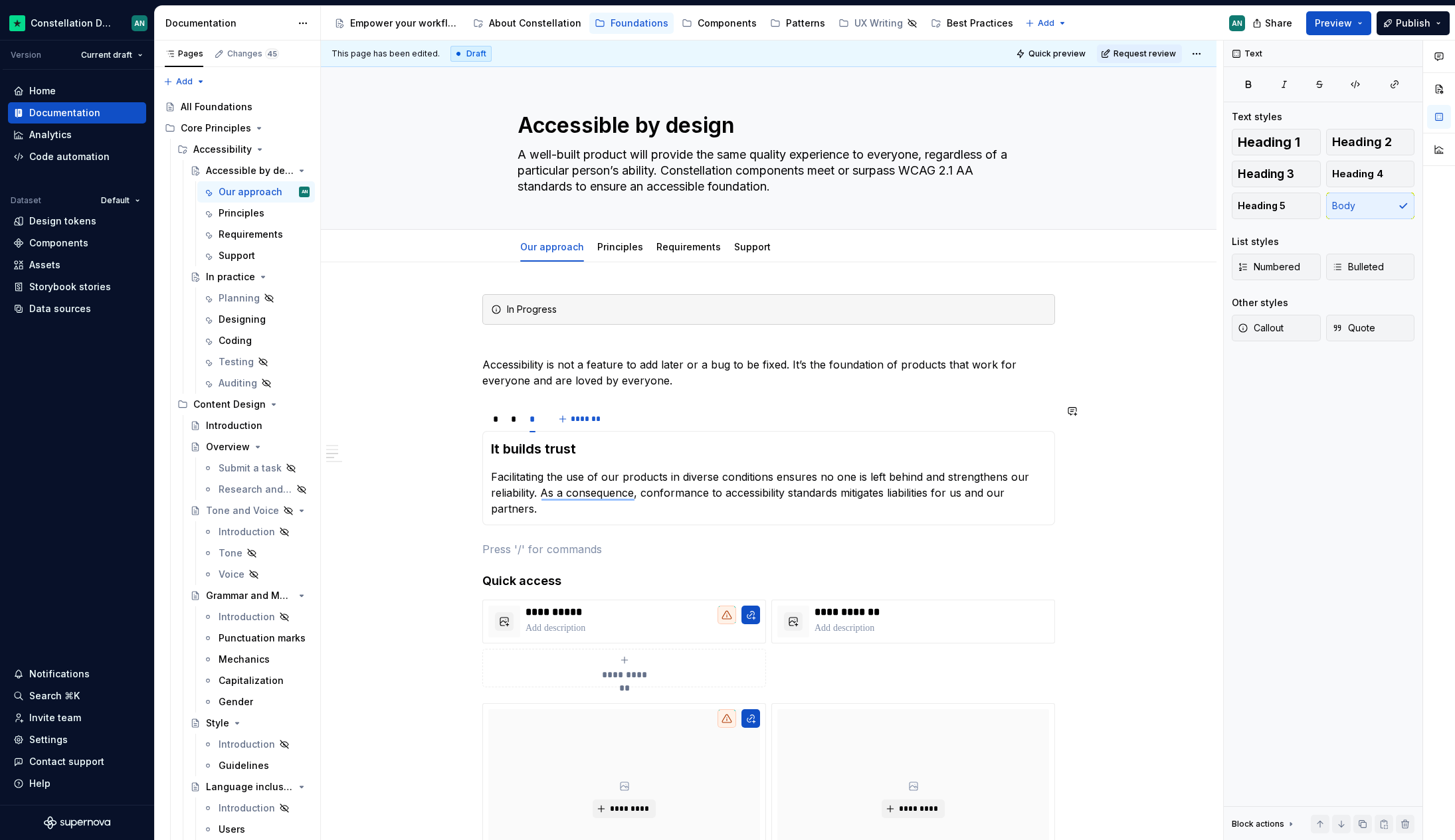
click at [1065, 54] on span "Quick preview" at bounding box center [1057, 53] width 57 height 10
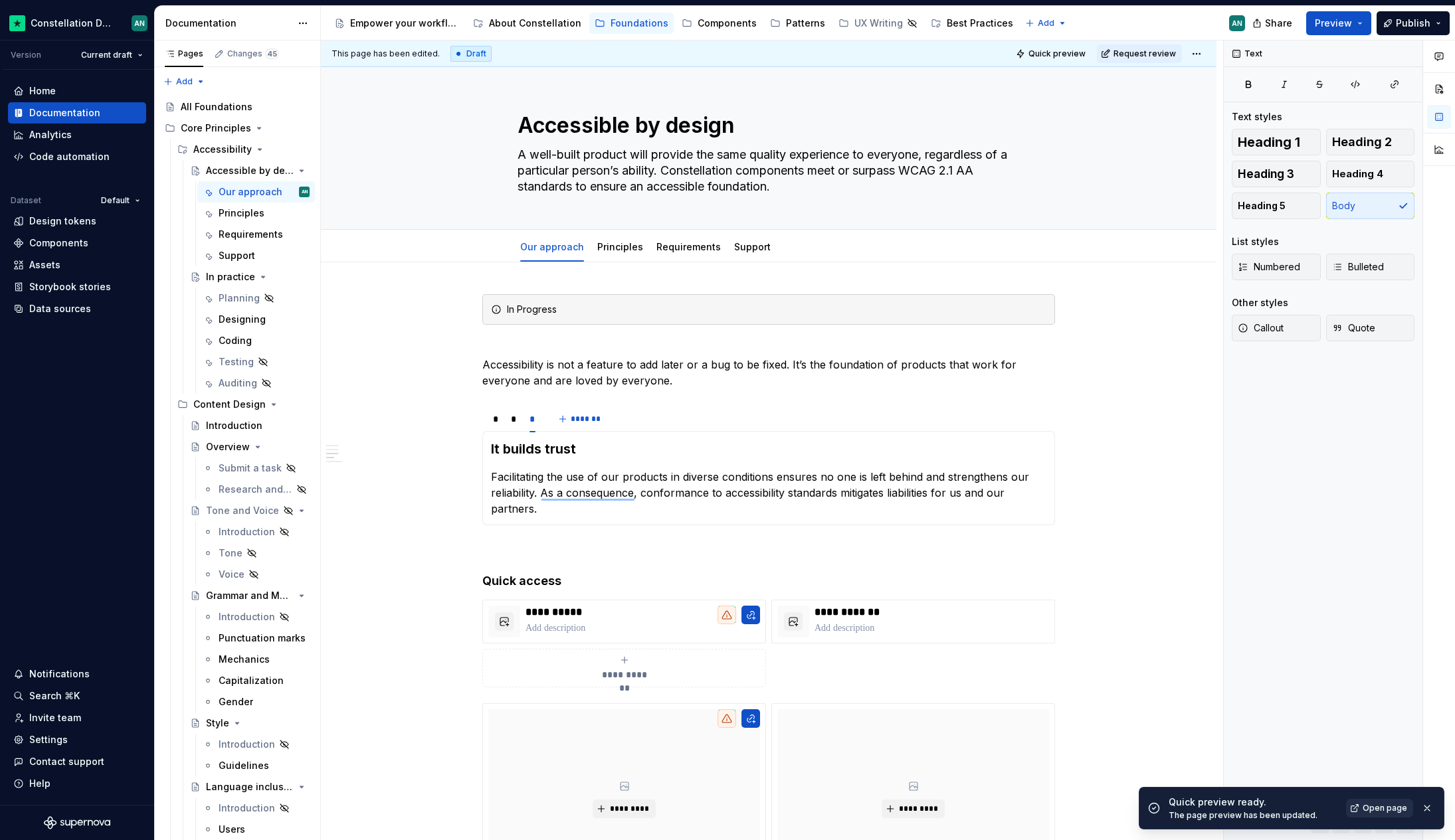
click at [1376, 809] on span "Open page" at bounding box center [1385, 808] width 45 height 10
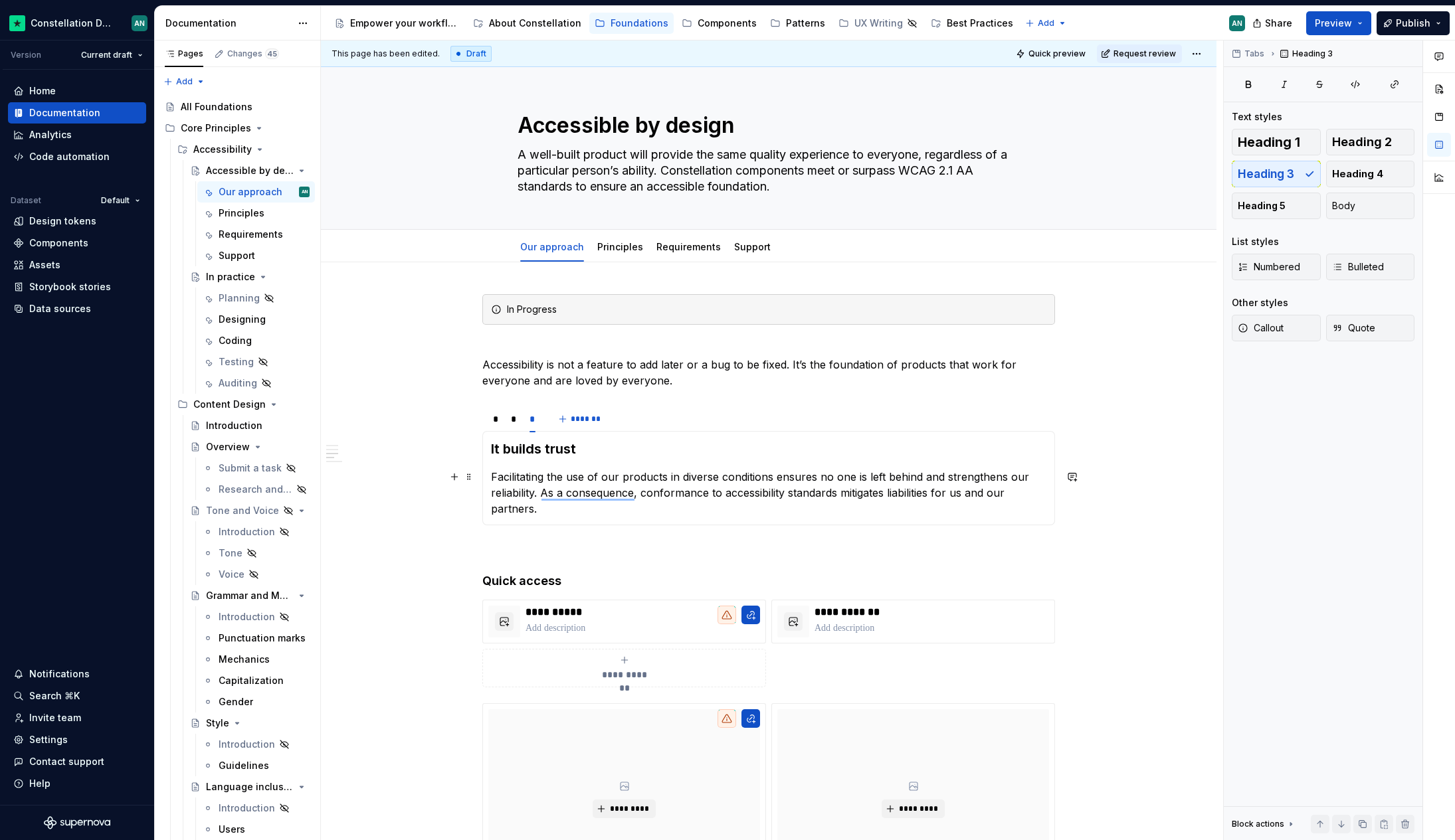
click at [497, 486] on p "Facilitating the use of our products in diverse conditions ensures no one is le…" at bounding box center [768, 493] width 555 height 48
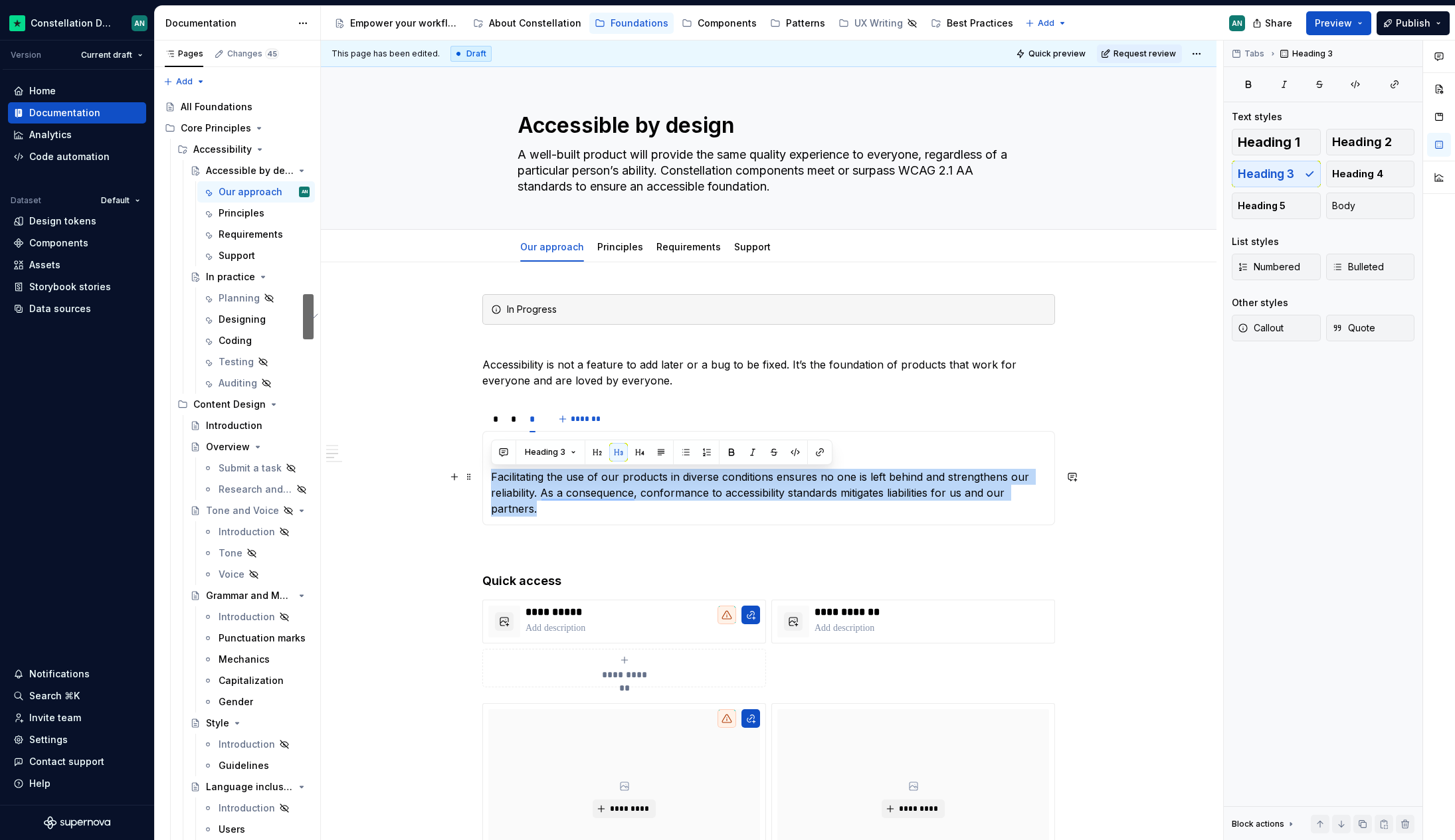
drag, startPoint x: 536, startPoint y: 506, endPoint x: 492, endPoint y: 477, distance: 52.7
click at [492, 477] on p "Facilitating the use of our products in diverse conditions ensures no one is le…" at bounding box center [768, 493] width 555 height 48
click at [1369, 206] on button "Body" at bounding box center [1371, 206] width 89 height 27
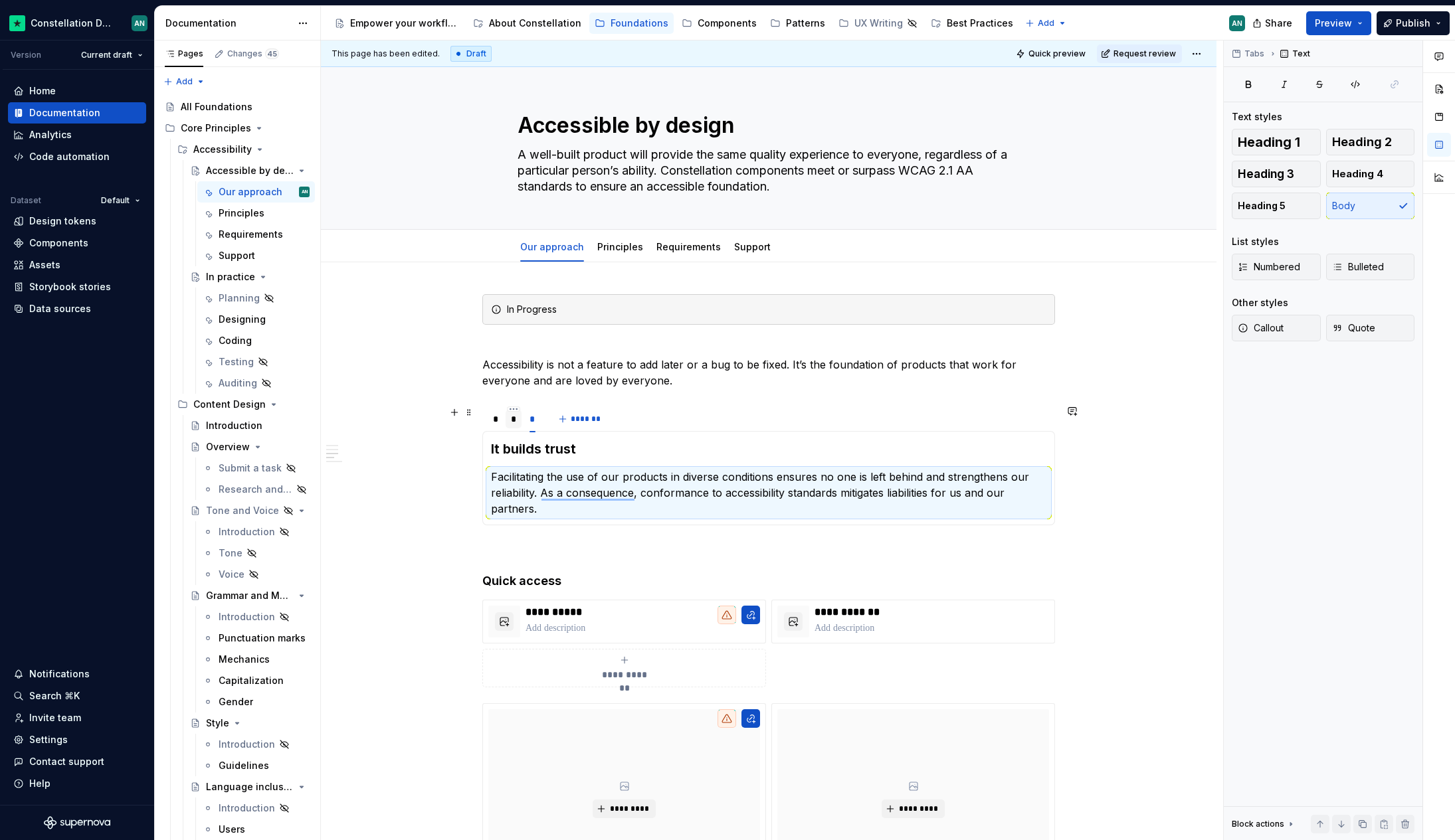
click at [512, 420] on div "*" at bounding box center [514, 419] width 6 height 13
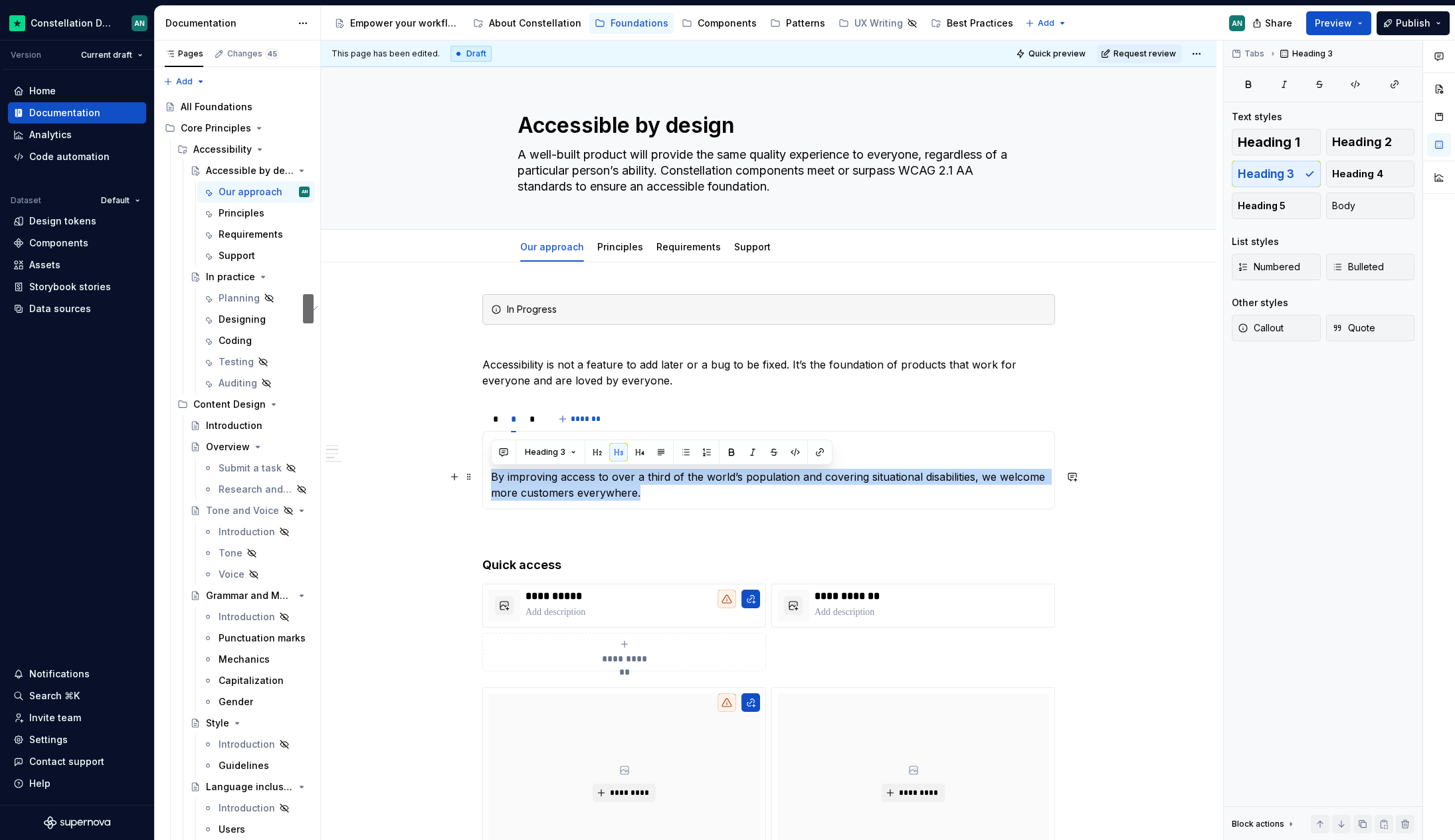
drag, startPoint x: 666, startPoint y: 491, endPoint x: 484, endPoint y: 480, distance: 182.3
click at [484, 480] on div "It drives quality Accessible design requires clarity, simplicity, and efficienc…" at bounding box center [768, 470] width 572 height 79
click at [1337, 205] on span "Body" at bounding box center [1343, 206] width 23 height 13
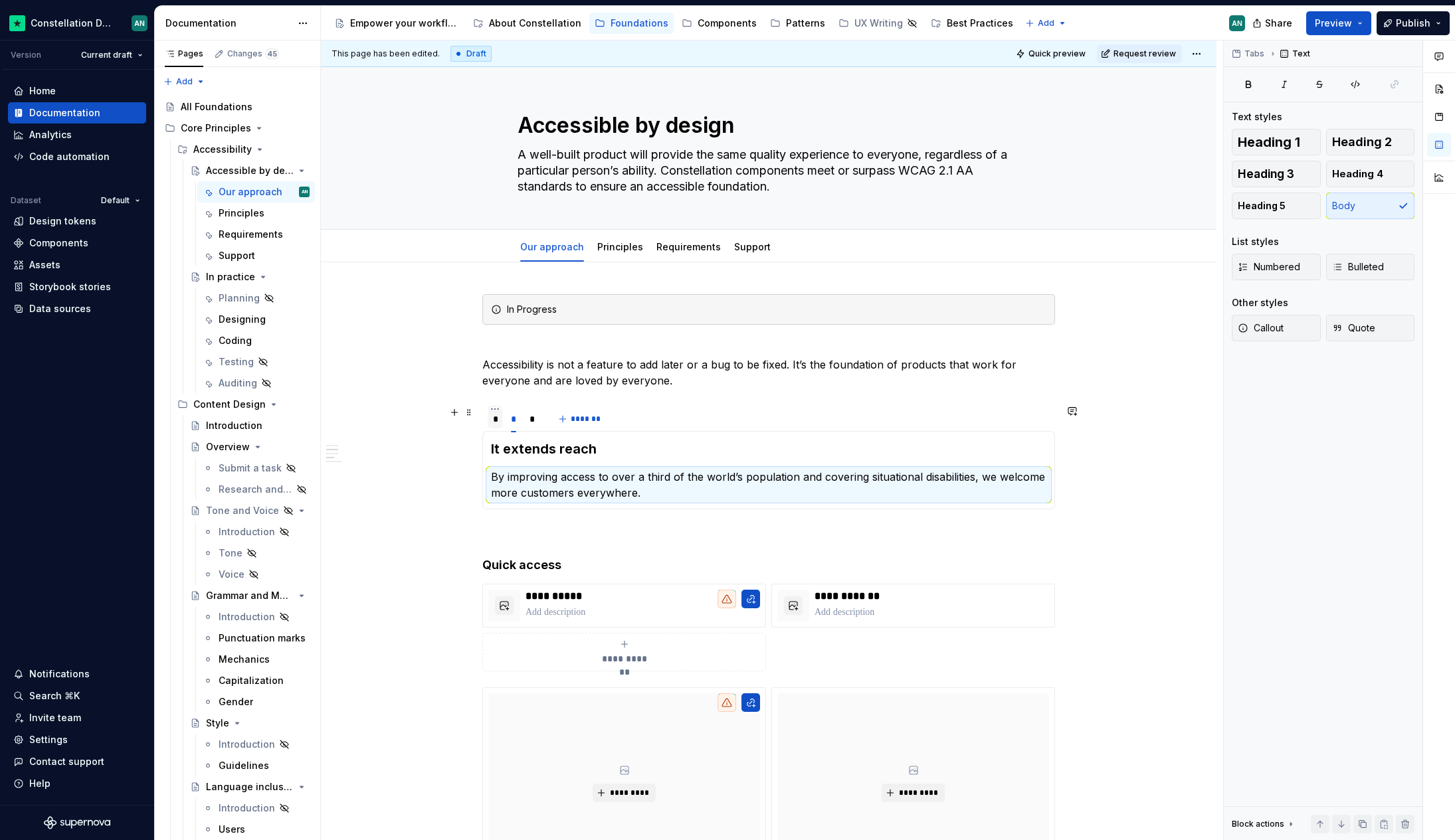
click at [490, 420] on div "*" at bounding box center [495, 419] width 15 height 19
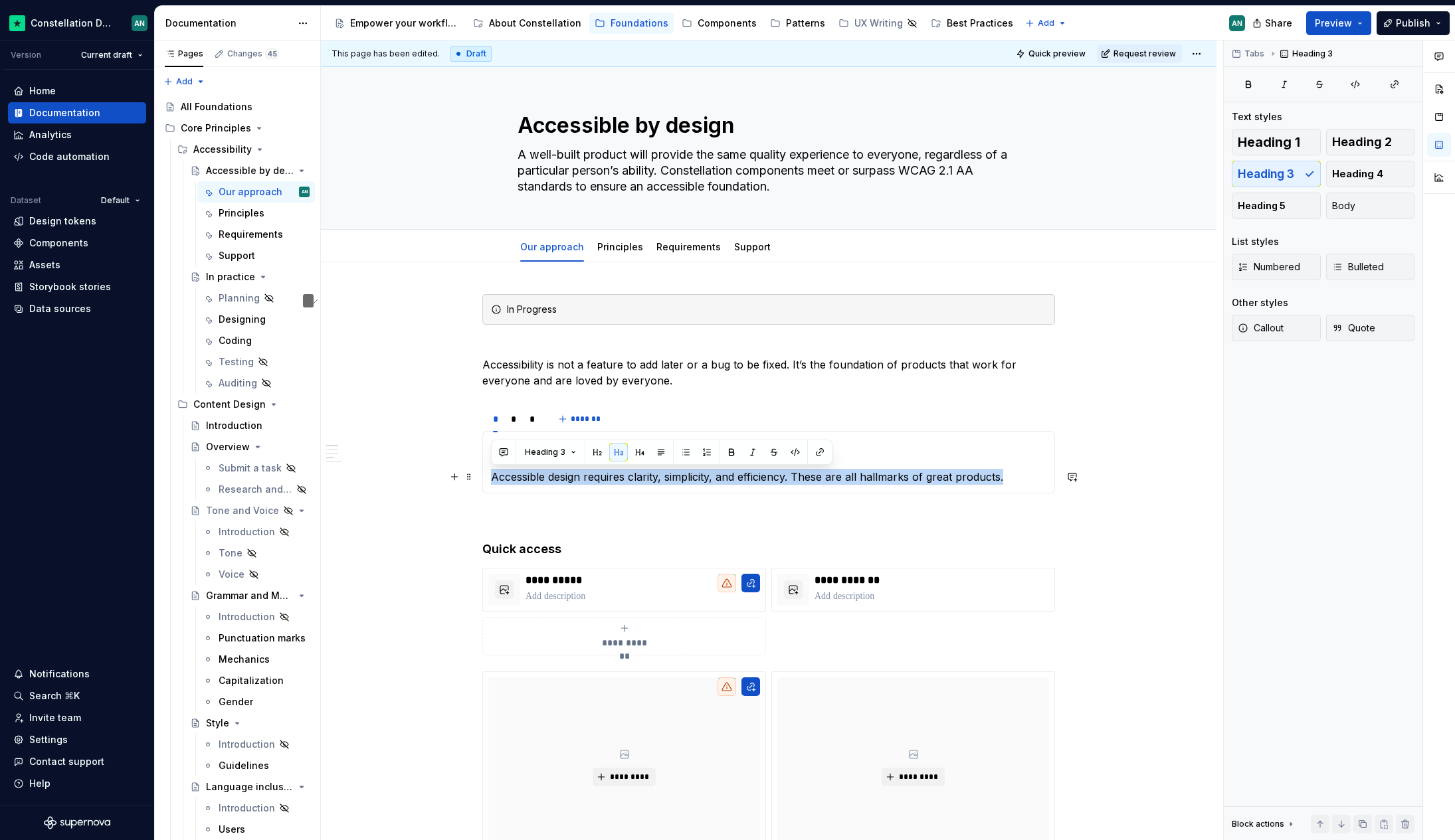
drag, startPoint x: 1011, startPoint y: 478, endPoint x: 491, endPoint y: 474, distance: 520.0
click at [491, 474] on p "Accessible design requires clarity, simplicity, and efficiency. These are all h…" at bounding box center [768, 477] width 555 height 16
click at [1351, 209] on span "Body" at bounding box center [1343, 206] width 23 height 13
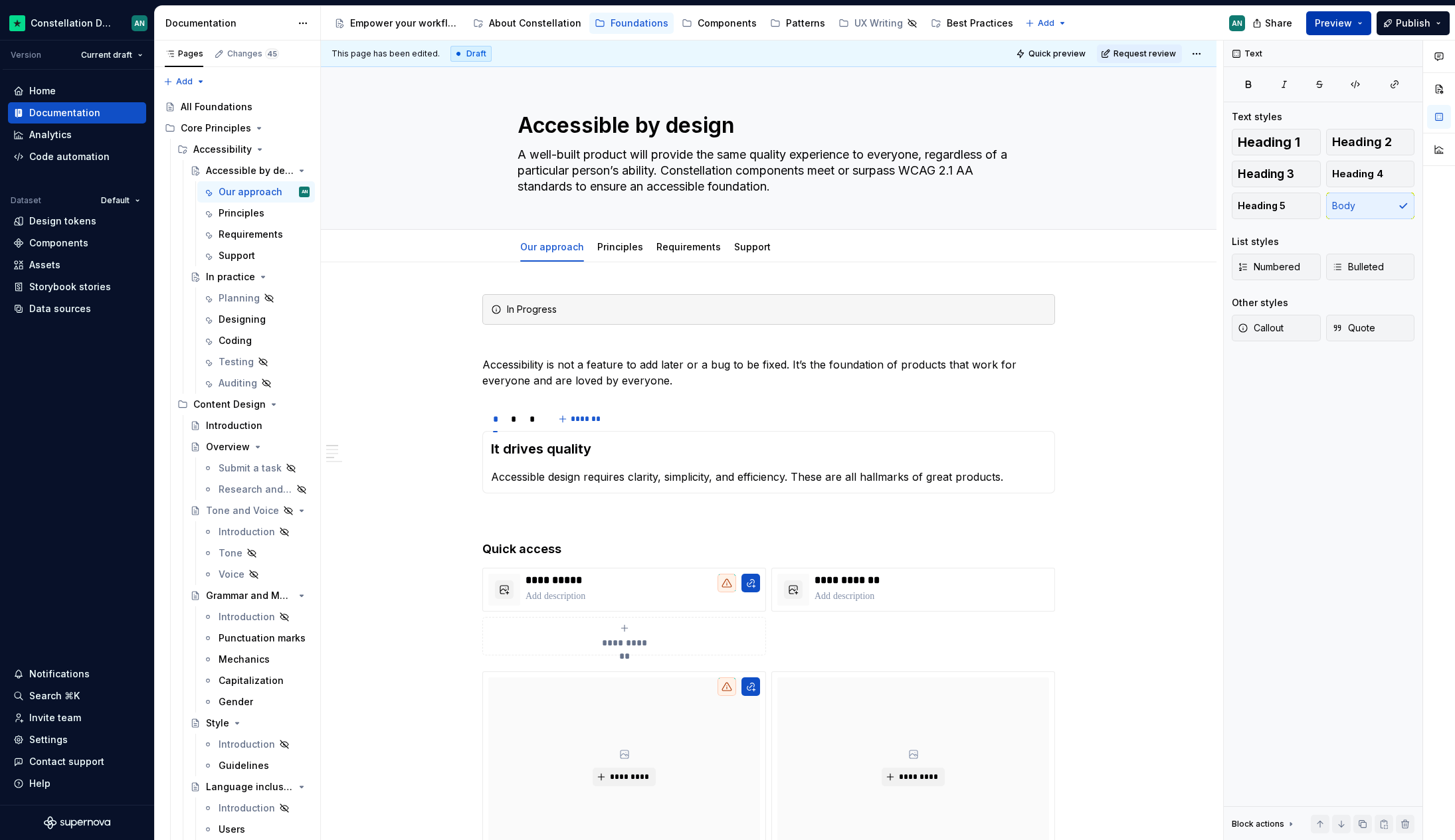
click at [1334, 31] on button "Preview" at bounding box center [1338, 23] width 65 height 24
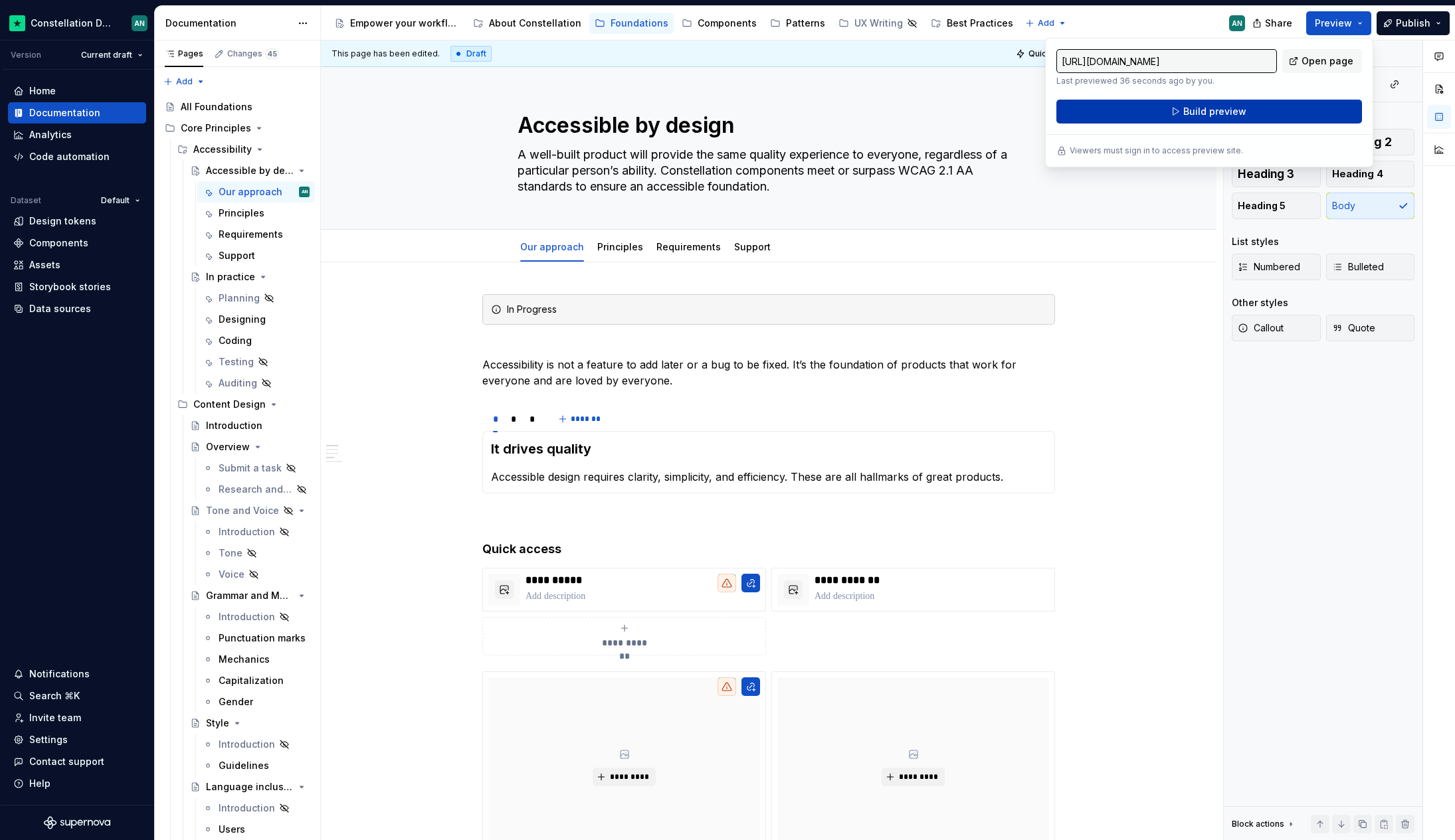
click at [1164, 104] on button "Build preview" at bounding box center [1209, 111] width 306 height 24
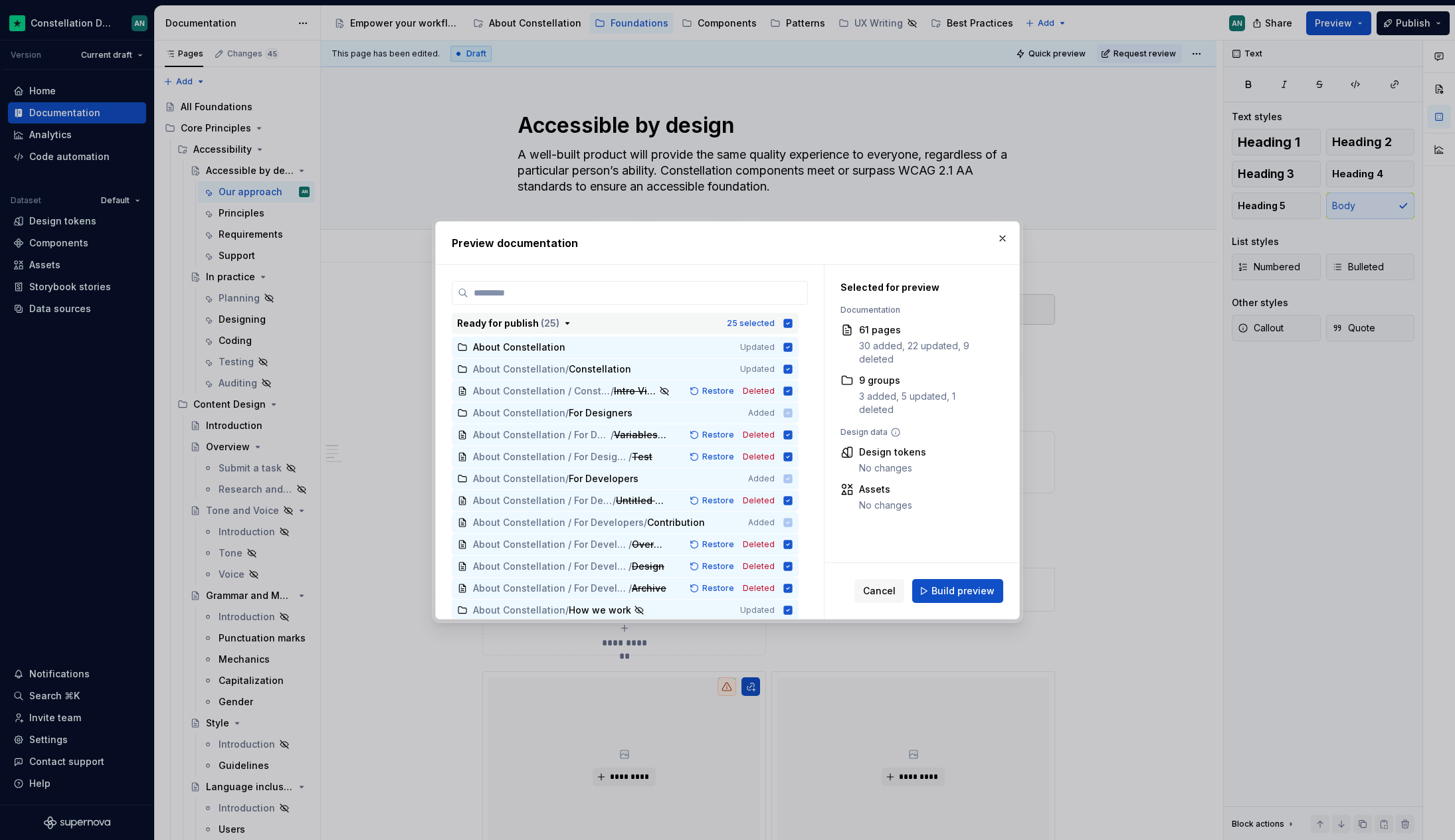
click at [784, 322] on icon "button" at bounding box center [787, 323] width 8 height 8
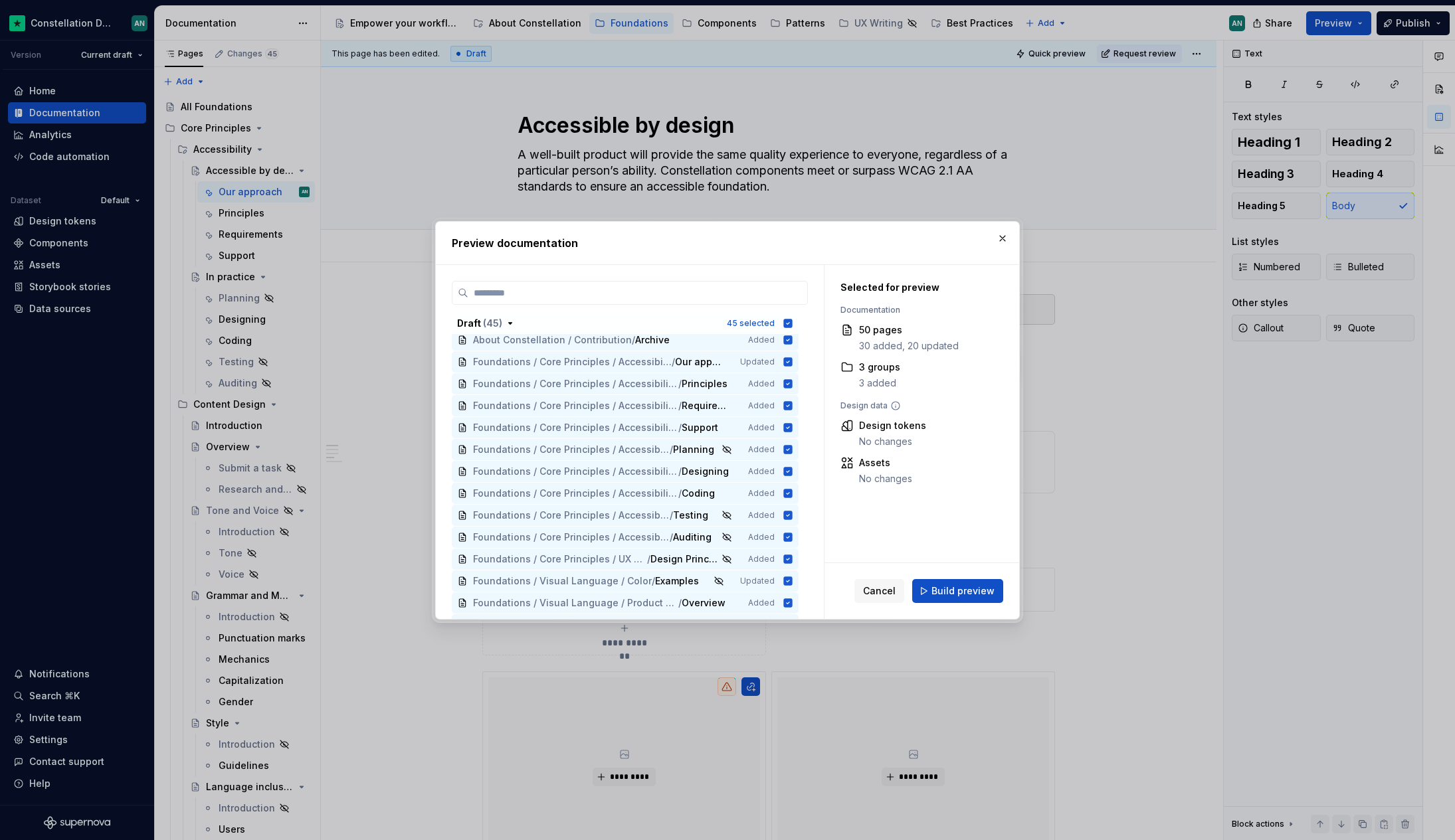
scroll to position [508, 0]
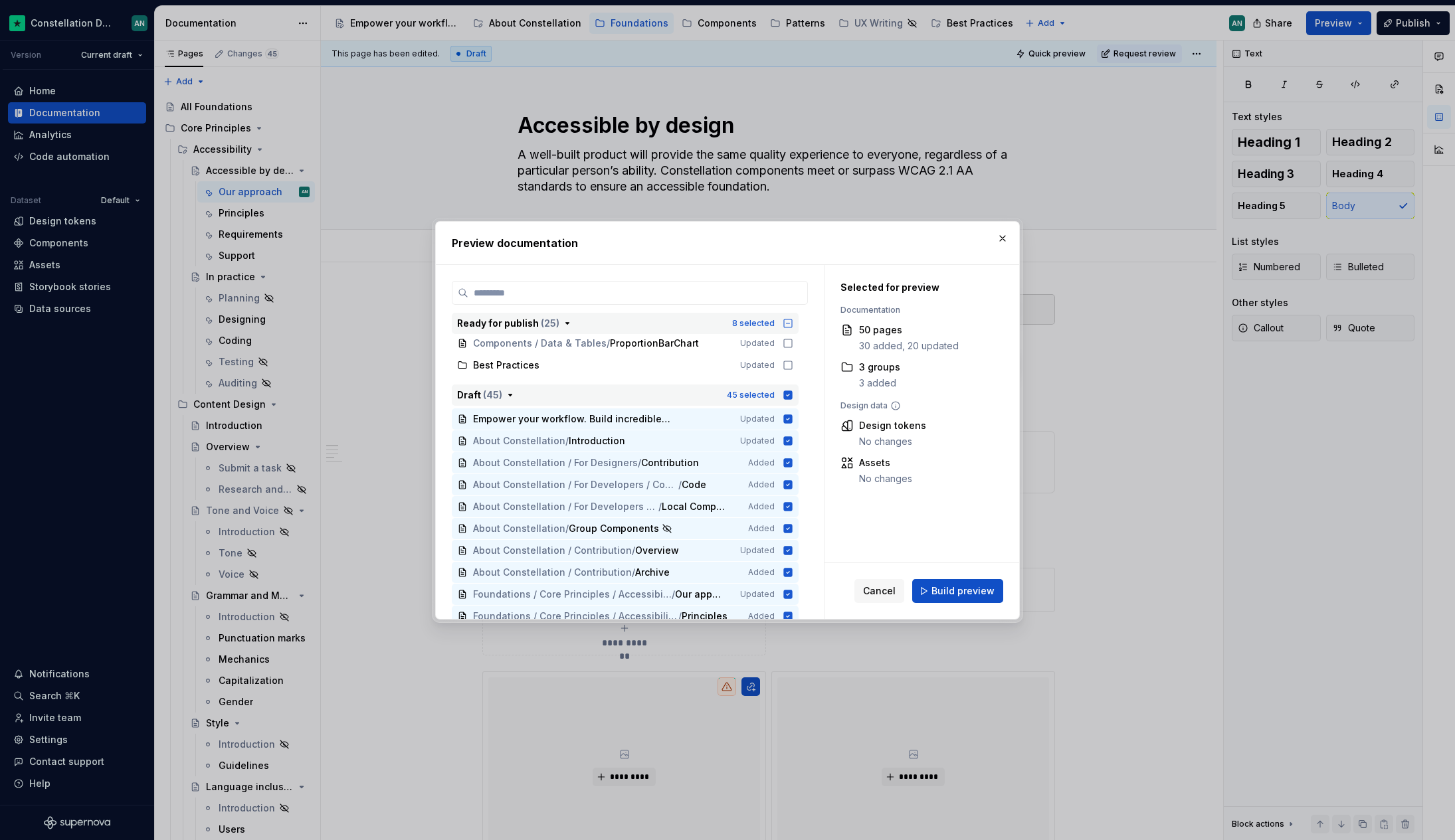
click at [785, 392] on icon "button" at bounding box center [787, 394] width 8 height 8
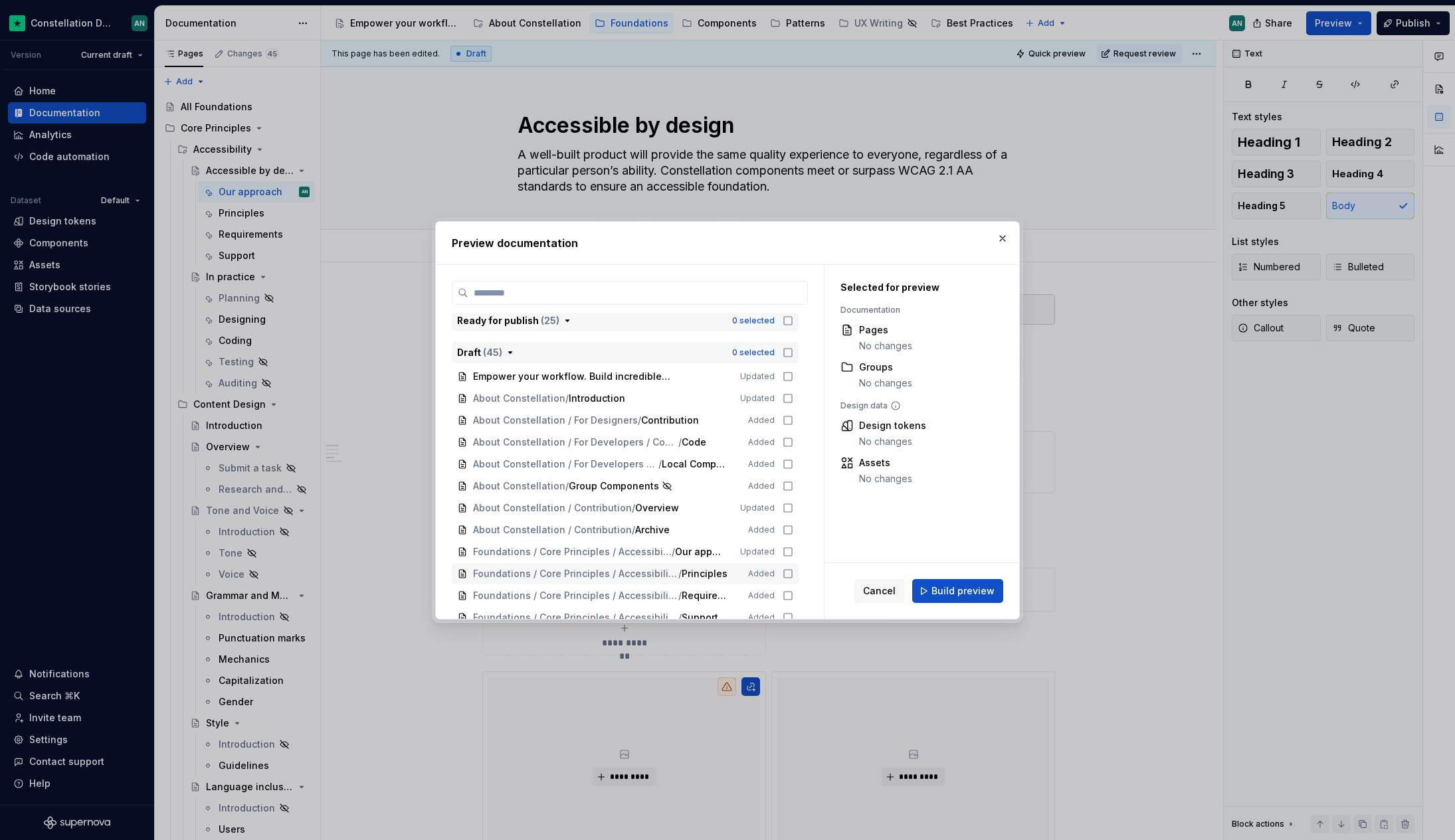
scroll to position [747, 0]
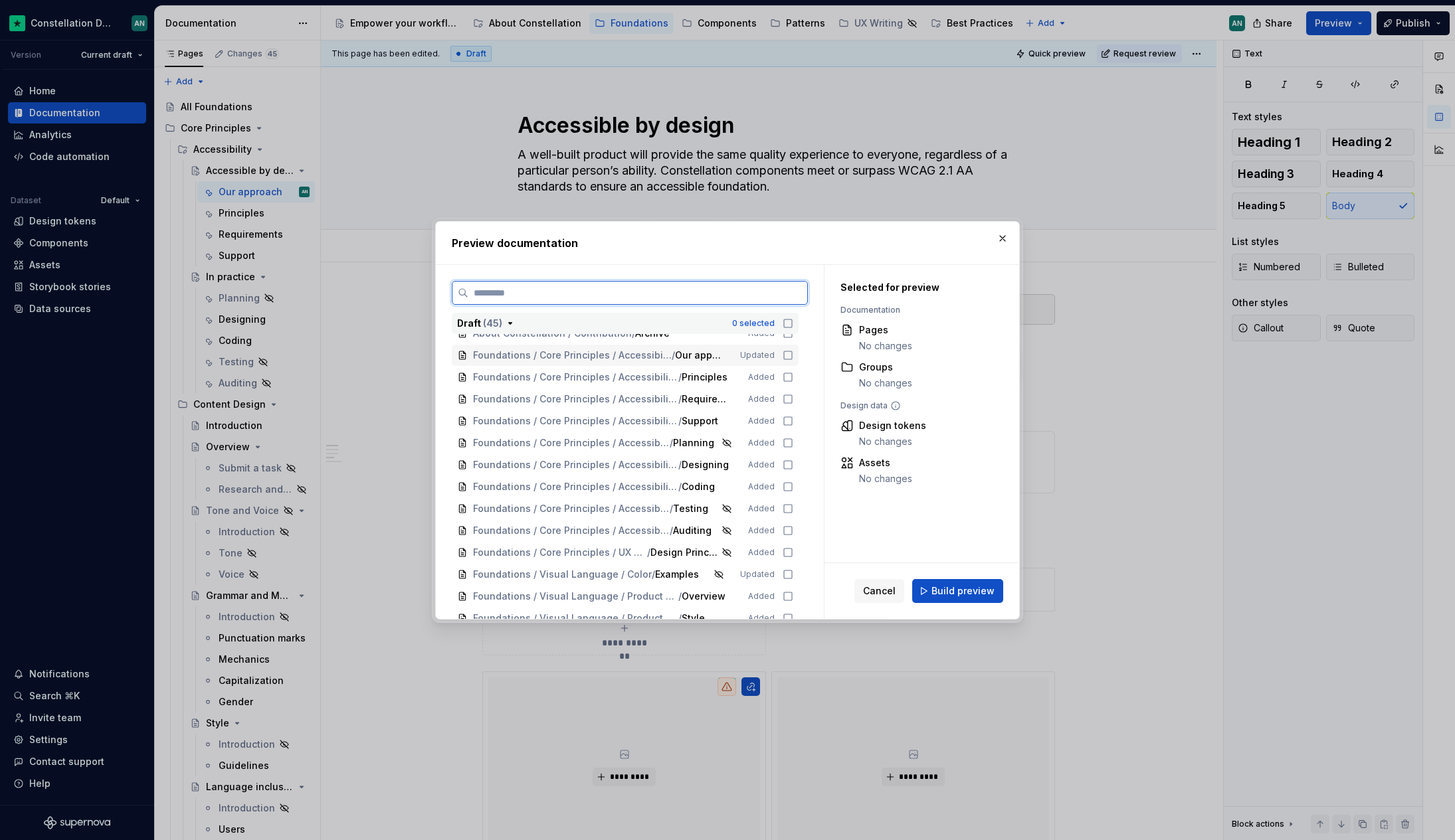
click at [783, 356] on div "Foundations / Core Principles / Accessibility / Accessible by design / Our appr…" at bounding box center [625, 355] width 347 height 21
drag, startPoint x: 784, startPoint y: 374, endPoint x: 784, endPoint y: 398, distance: 24.0
click at [784, 374] on icon at bounding box center [787, 377] width 8 height 8
click at [785, 401] on icon at bounding box center [787, 399] width 10 height 10
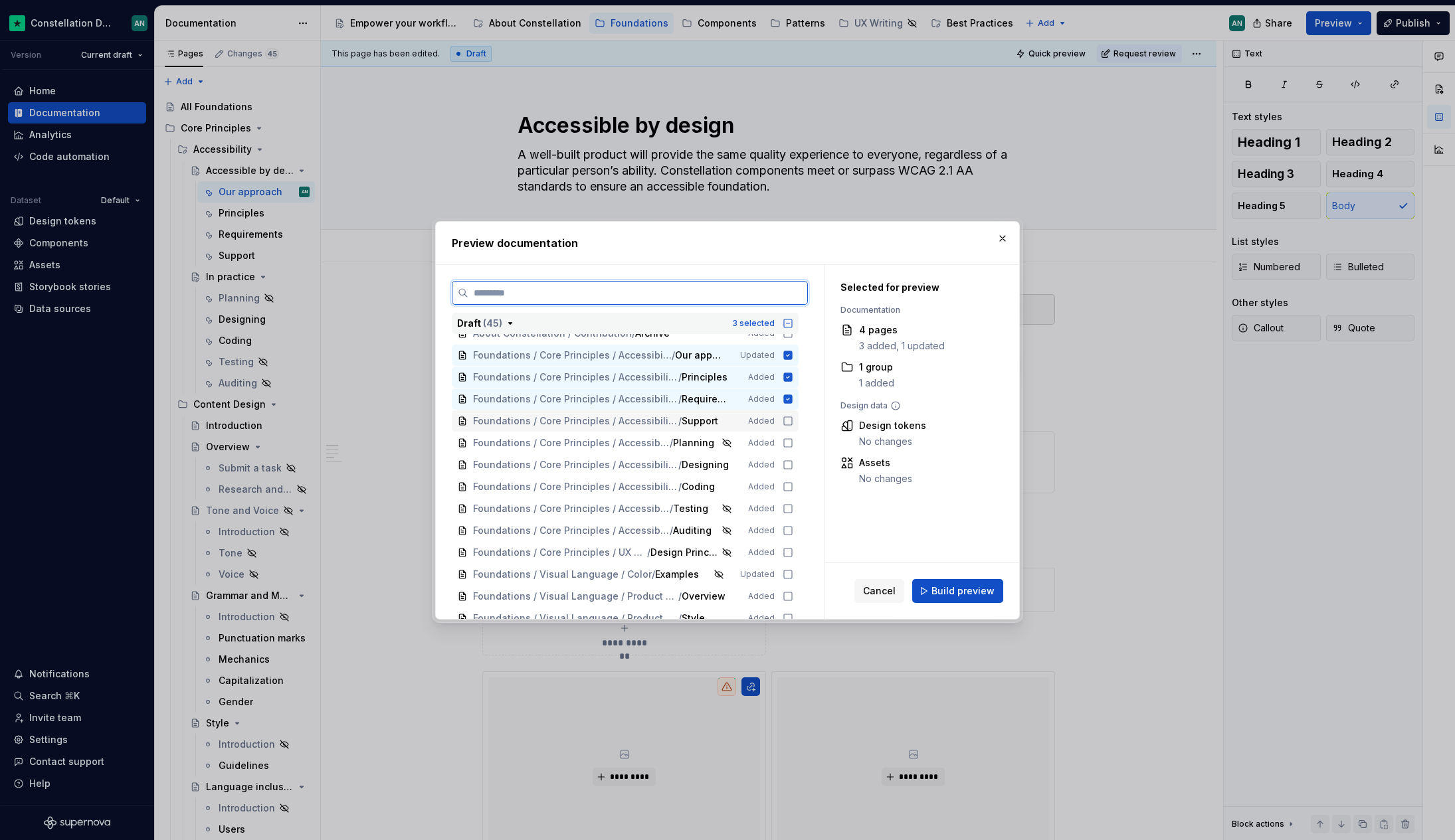
click at [785, 418] on icon at bounding box center [787, 420] width 10 height 10
click at [785, 461] on icon at bounding box center [787, 465] width 10 height 10
click at [785, 486] on icon at bounding box center [787, 486] width 10 height 10
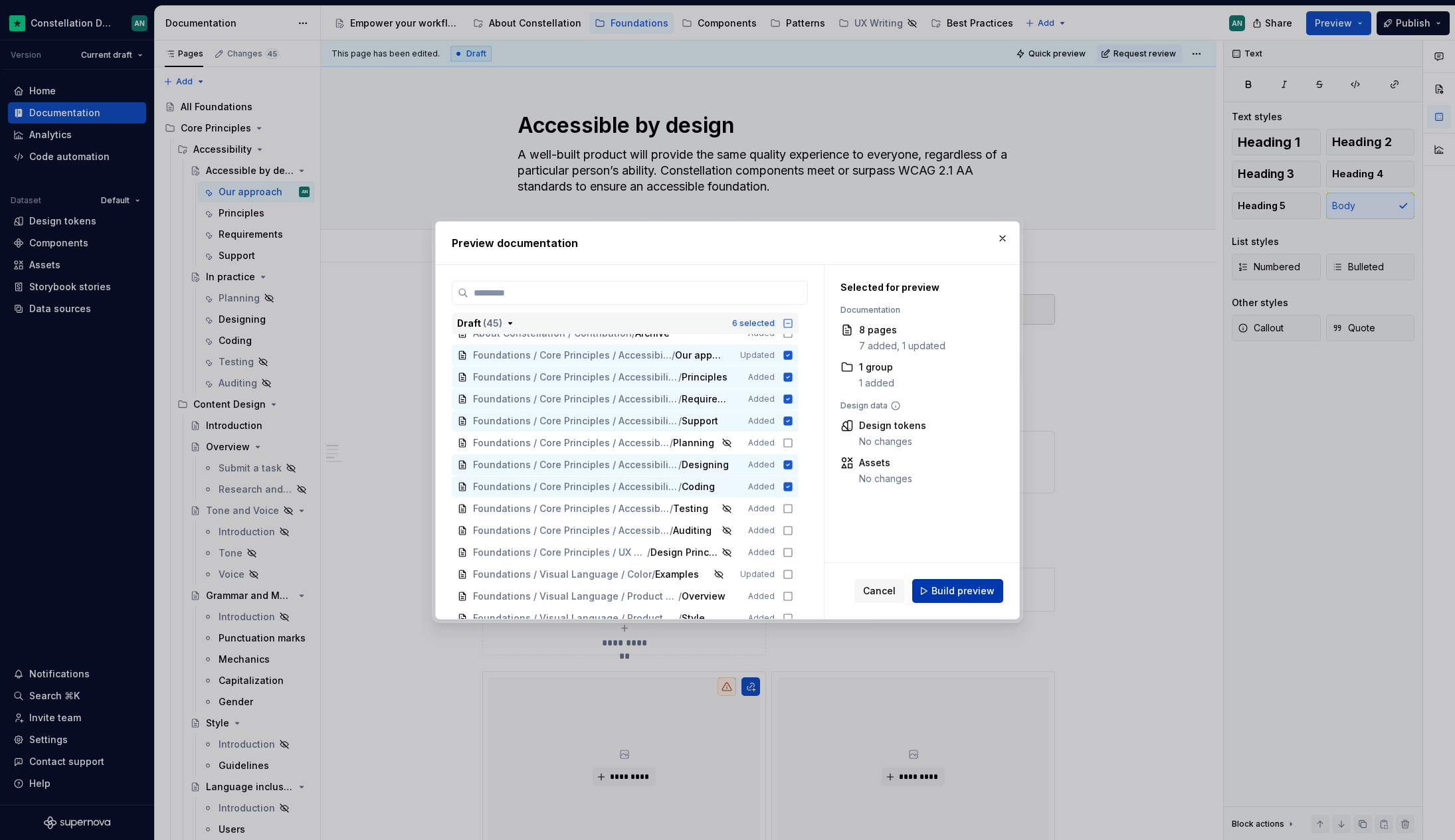
click at [973, 590] on span "Build preview" at bounding box center [963, 591] width 63 height 13
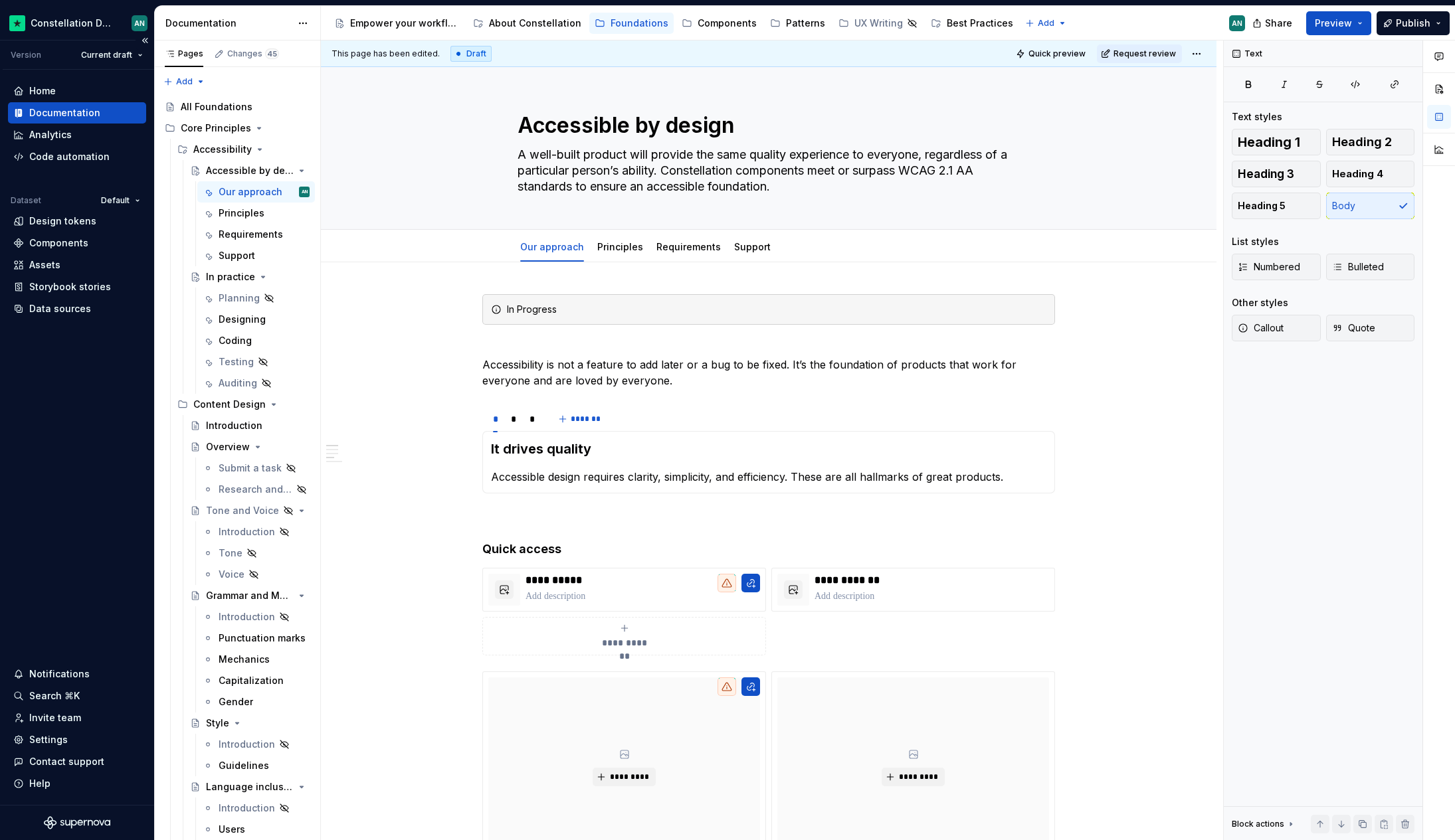
type textarea "*"
